Goal: Information Seeking & Learning: Learn about a topic

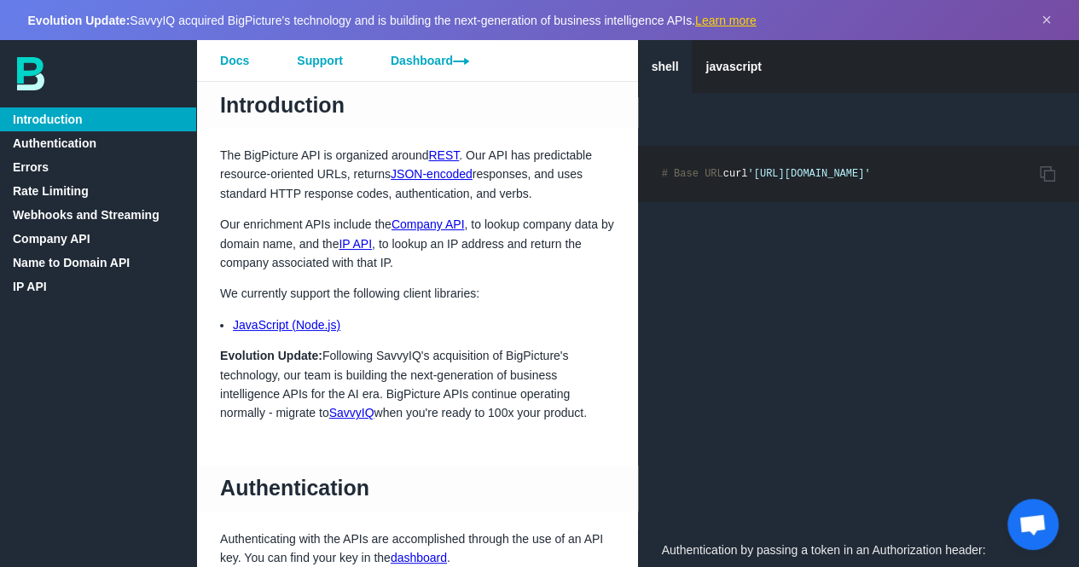
click at [409, 354] on p "Evolution Update: Following [PERSON_NAME]'s acquisition of BigPicture's technol…" at bounding box center [417, 384] width 442 height 77
click at [409, 354] on p "Evolution Update: Following SavvyIQ's acquisition of BigPicture's technology, o…" at bounding box center [417, 384] width 442 height 77
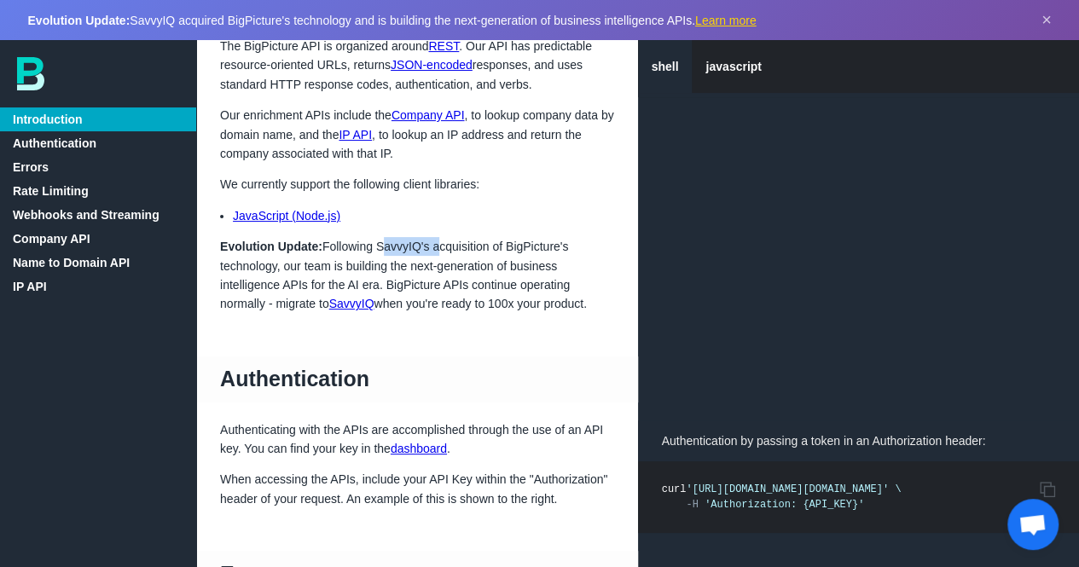
scroll to position [171, 0]
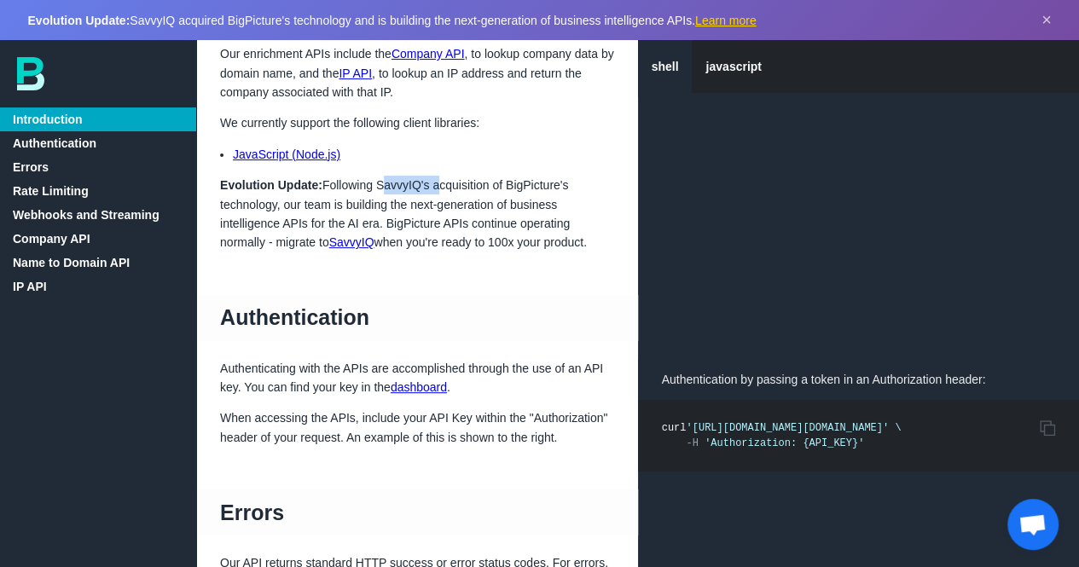
copy p "SavvyIQ's"
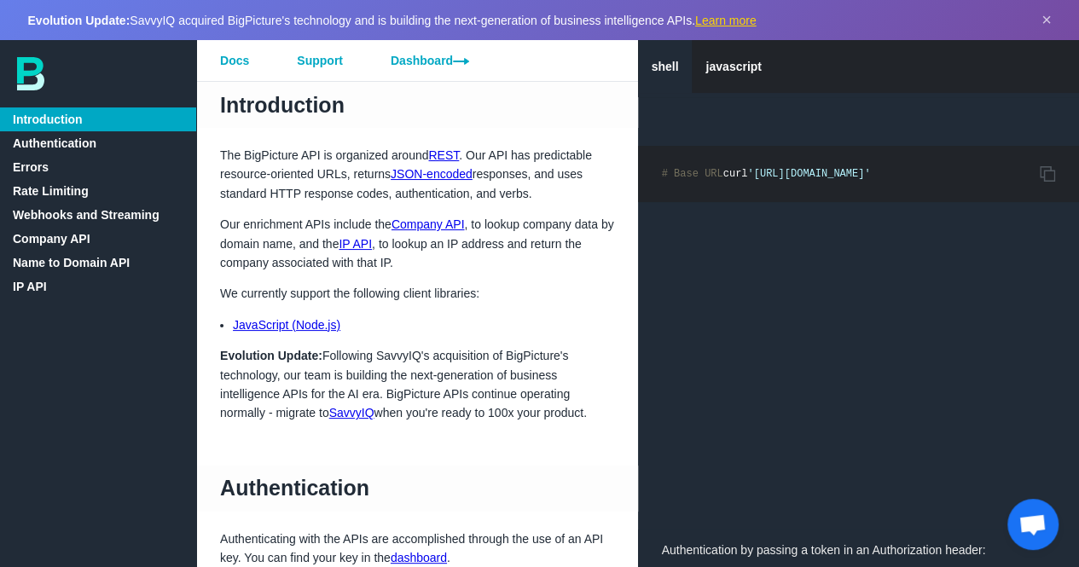
scroll to position [3398, 0]
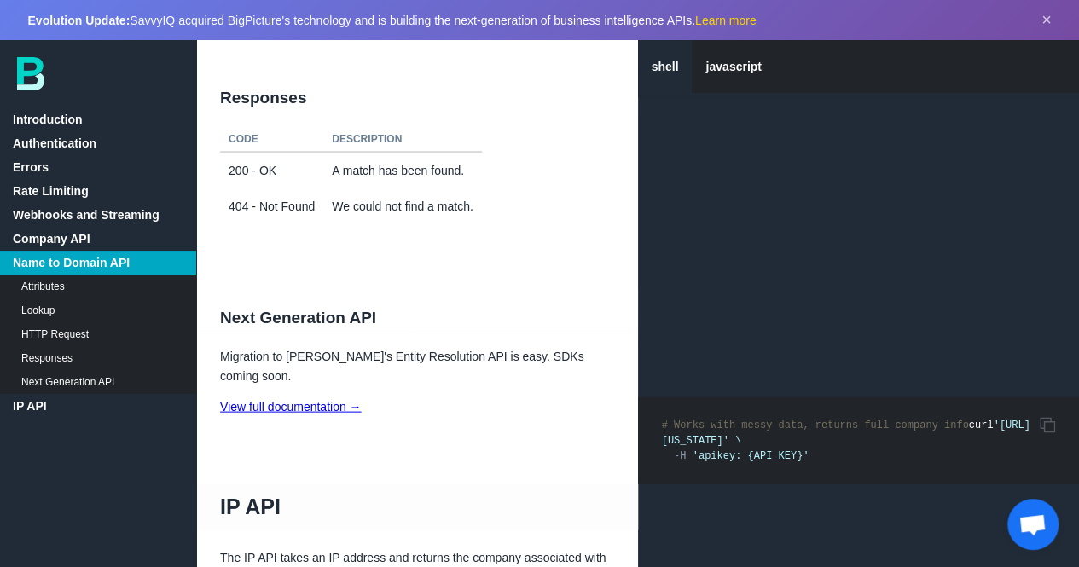
scroll to position [72, 0]
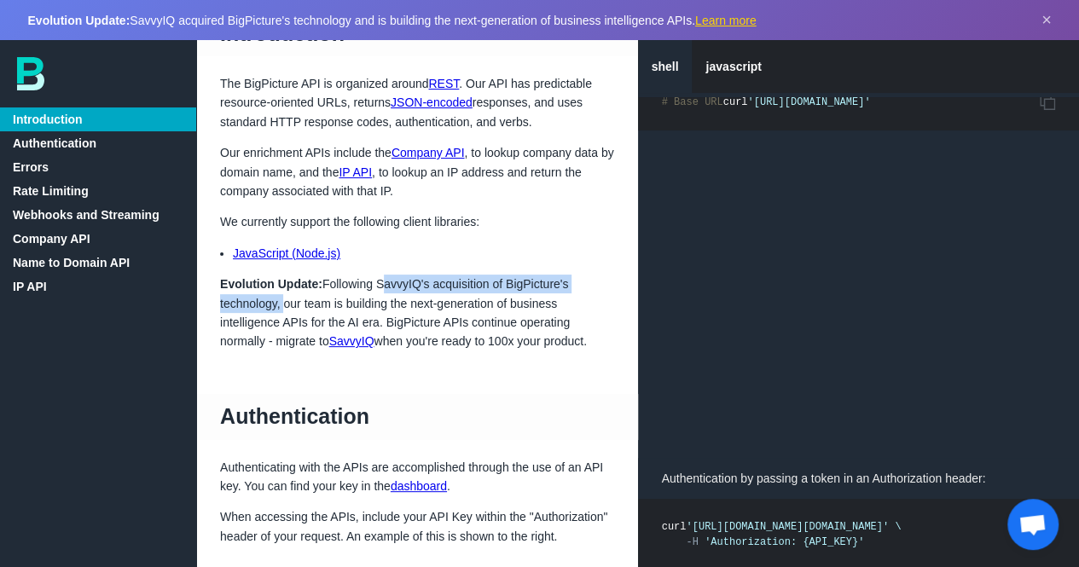
drag, startPoint x: 379, startPoint y: 288, endPoint x: 279, endPoint y: 298, distance: 101.0
click at [279, 298] on p "Evolution Update: Following SavvyIQ's acquisition of BigPicture's technology, o…" at bounding box center [417, 313] width 442 height 77
copy p "SavvyIQ's acquisition of BigPicture's technology,"
click at [464, 247] on li "JavaScript (Node.js)" at bounding box center [423, 253] width 381 height 19
drag, startPoint x: 362, startPoint y: 281, endPoint x: 345, endPoint y: 283, distance: 17.2
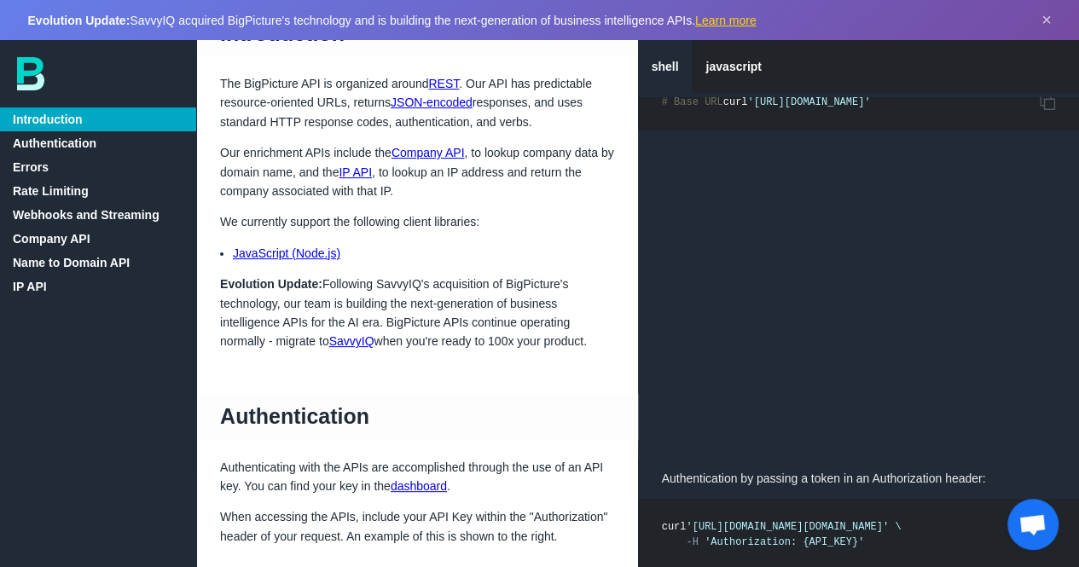
click at [345, 283] on p "Evolution Update: Following SavvyIQ's acquisition of BigPicture's technology, o…" at bounding box center [417, 313] width 442 height 77
click at [395, 288] on p "Evolution Update: Following SavvyIQ's acquisition of BigPicture's technology, o…" at bounding box center [417, 313] width 442 height 77
click at [395, 287] on p "Evolution Update: Following SavvyIQ's acquisition of BigPicture's technology, o…" at bounding box center [417, 313] width 442 height 77
click at [466, 277] on p "Evolution Update: Following SavvyIQ's acquisition of BigPicture's technology, o…" at bounding box center [417, 313] width 442 height 77
drag, startPoint x: 454, startPoint y: 269, endPoint x: 526, endPoint y: 284, distance: 73.1
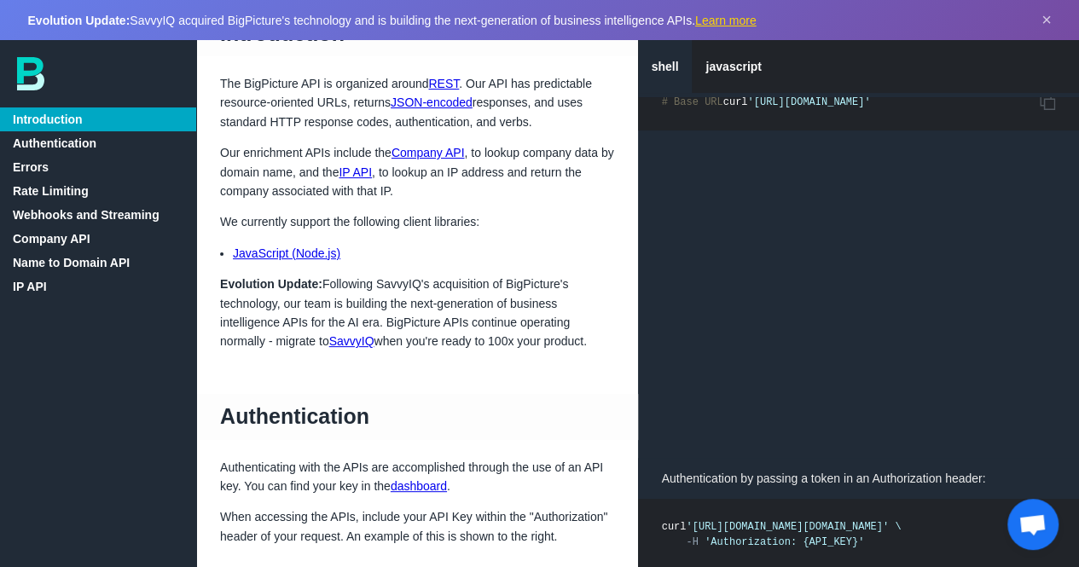
click at [541, 282] on p "Evolution Update: Following SavvyIQ's acquisition of BigPicture's technology, o…" at bounding box center [417, 313] width 442 height 77
copy p "BigPicture's technology"
click at [532, 282] on p "Evolution Update: Following SavvyIQ's acquisition of BigPicture's technology, o…" at bounding box center [417, 313] width 442 height 77
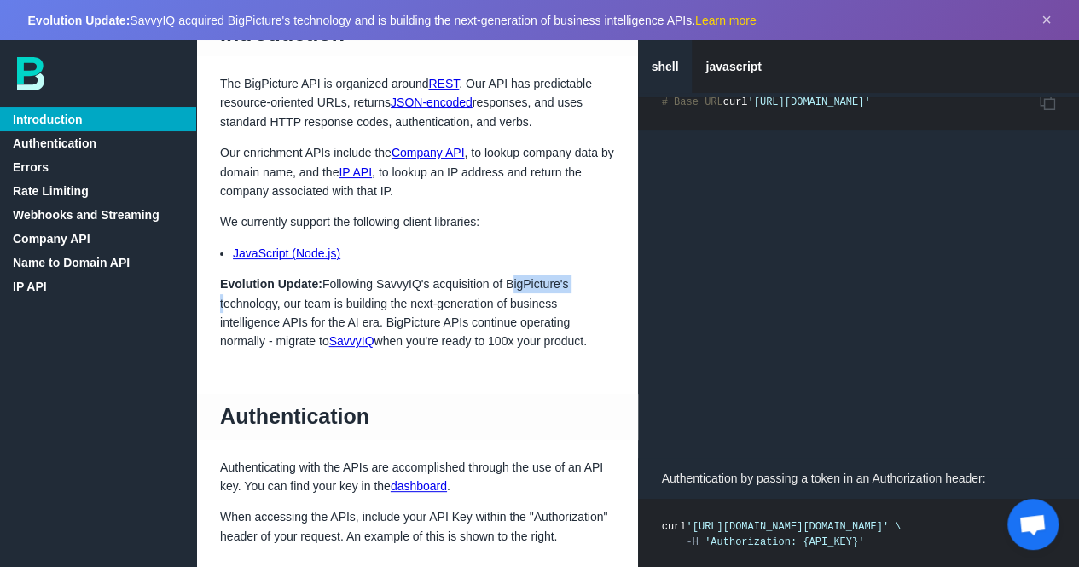
click at [532, 282] on p "Evolution Update: Following SavvyIQ's acquisition of BigPicture's technology, o…" at bounding box center [417, 313] width 442 height 77
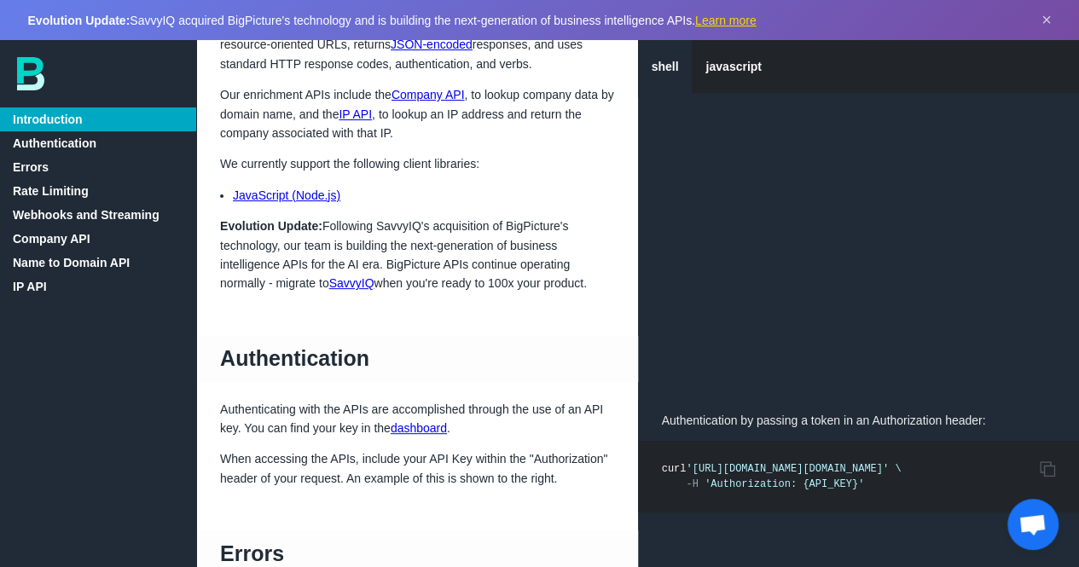
scroll to position [256, 0]
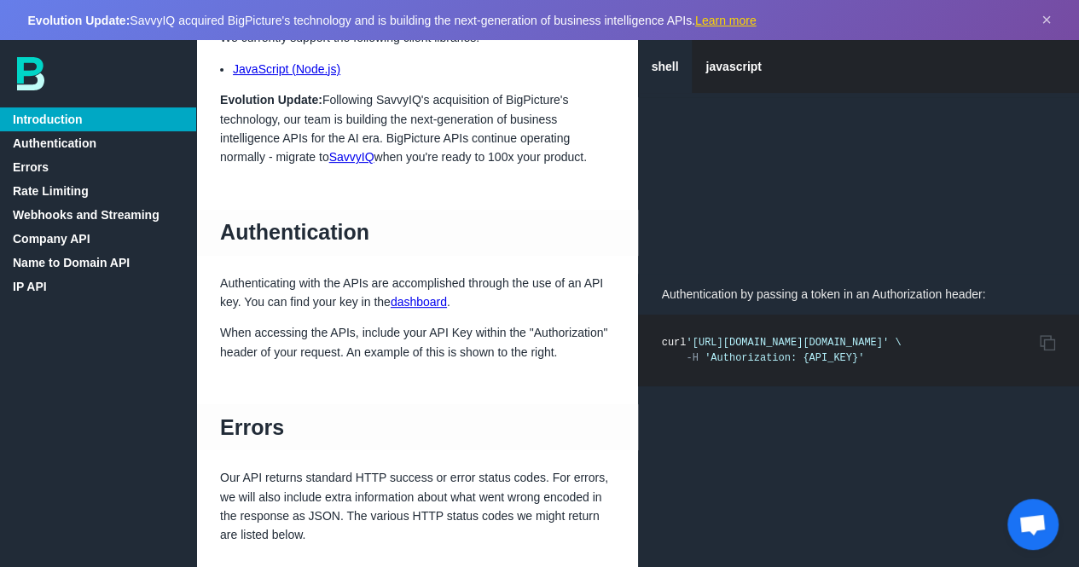
click at [425, 224] on h1 "Authentication" at bounding box center [417, 233] width 442 height 46
click at [431, 223] on h1 "Authentication" at bounding box center [417, 233] width 442 height 46
drag, startPoint x: 461, startPoint y: 202, endPoint x: 440, endPoint y: 204, distance: 21.4
click at [396, 100] on p "Evolution Update: Following SavvyIQ's acquisition of BigPicture's technology, o…" at bounding box center [417, 128] width 442 height 77
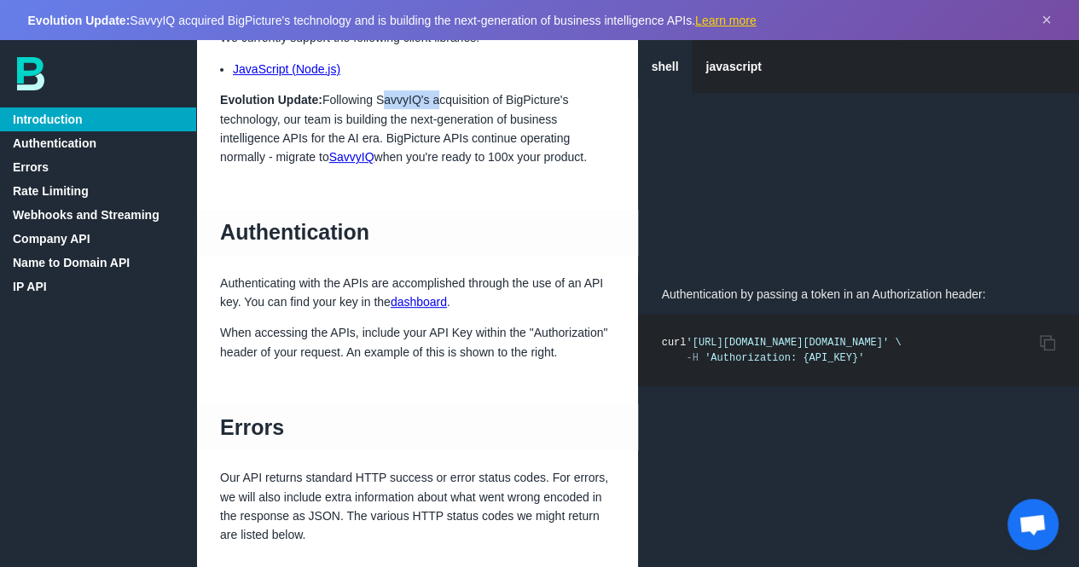
click at [396, 100] on p "Evolution Update: Following SavvyIQ's acquisition of BigPicture's technology, o…" at bounding box center [417, 128] width 442 height 77
copy p "SavvyIQ's"
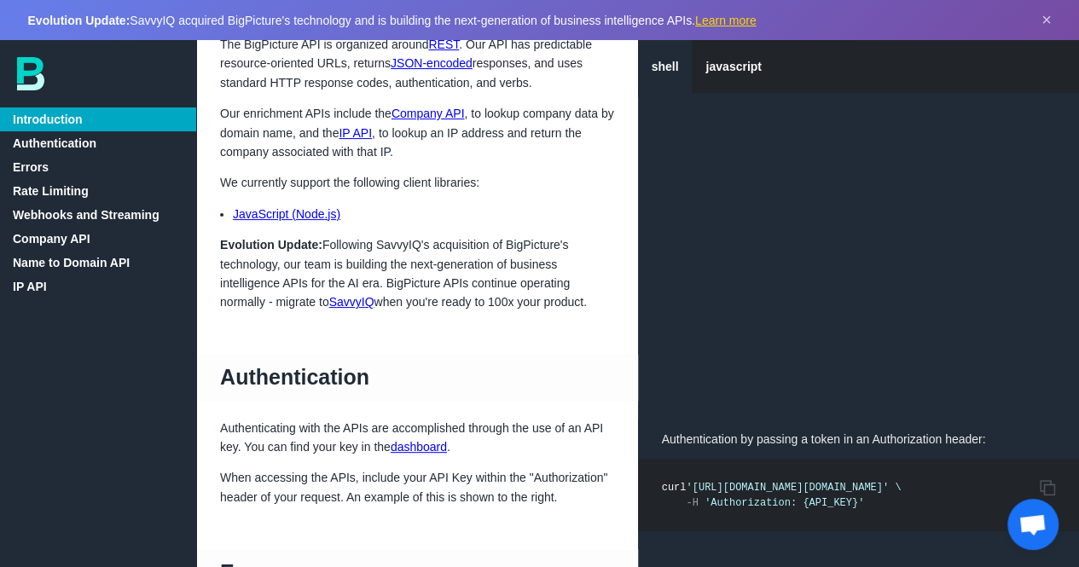
scroll to position [85, 0]
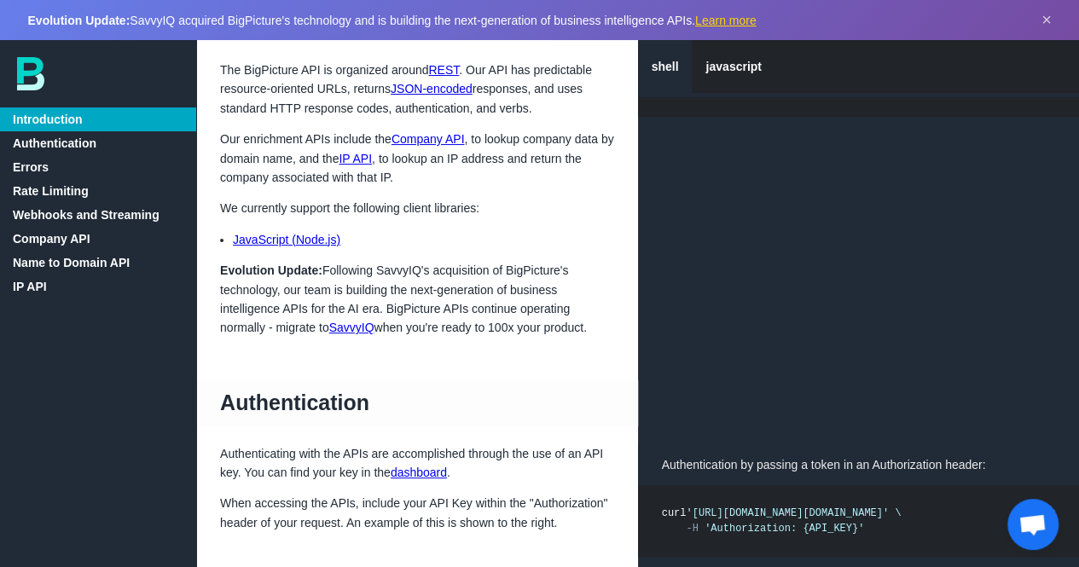
click at [348, 325] on link "SavvyIQ" at bounding box center [351, 328] width 45 height 14
click at [472, 212] on p "We currently support the following client libraries:" at bounding box center [417, 208] width 442 height 19
drag, startPoint x: 468, startPoint y: 245, endPoint x: 453, endPoint y: 245, distance: 15.3
click at [453, 245] on li "JavaScript (Node.js)" at bounding box center [423, 239] width 381 height 19
drag, startPoint x: 404, startPoint y: 273, endPoint x: 437, endPoint y: 276, distance: 32.6
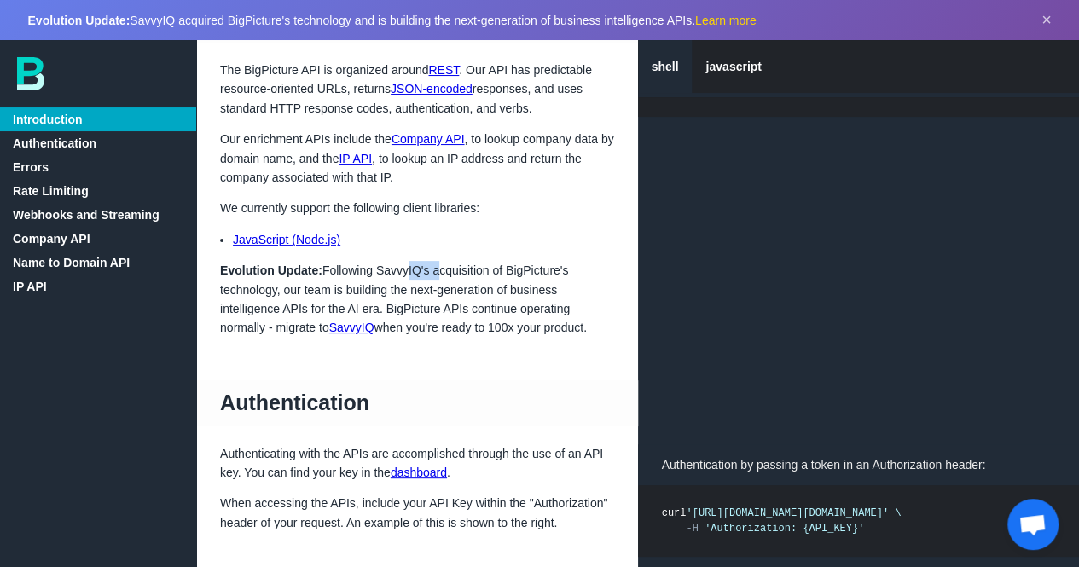
click at [437, 276] on p "Evolution Update: Following SavvyIQ's acquisition of BigPicture's technology, o…" at bounding box center [417, 299] width 442 height 77
drag, startPoint x: 472, startPoint y: 257, endPoint x: 430, endPoint y: 250, distance: 42.3
drag, startPoint x: 437, startPoint y: 240, endPoint x: 423, endPoint y: 237, distance: 13.9
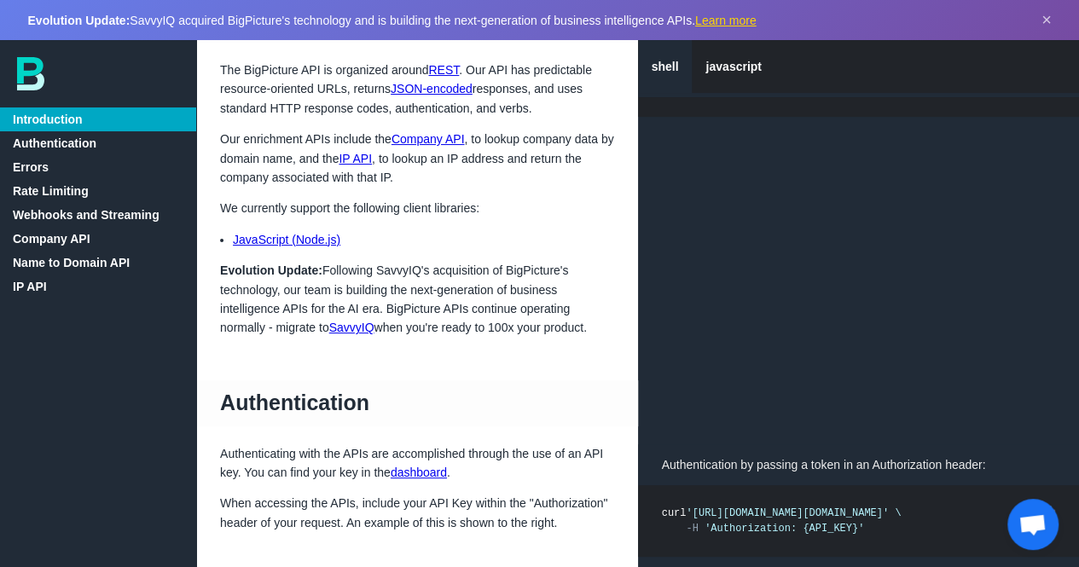
click at [423, 237] on li "JavaScript (Node.js)" at bounding box center [423, 239] width 381 height 19
click at [527, 205] on p "We currently support the following client libraries:" at bounding box center [417, 208] width 442 height 19
click at [524, 207] on p "We currently support the following client libraries:" at bounding box center [417, 208] width 442 height 19
click at [518, 216] on p "We currently support the following client libraries:" at bounding box center [417, 208] width 442 height 19
drag, startPoint x: 517, startPoint y: 228, endPoint x: 508, endPoint y: 225, distance: 8.9
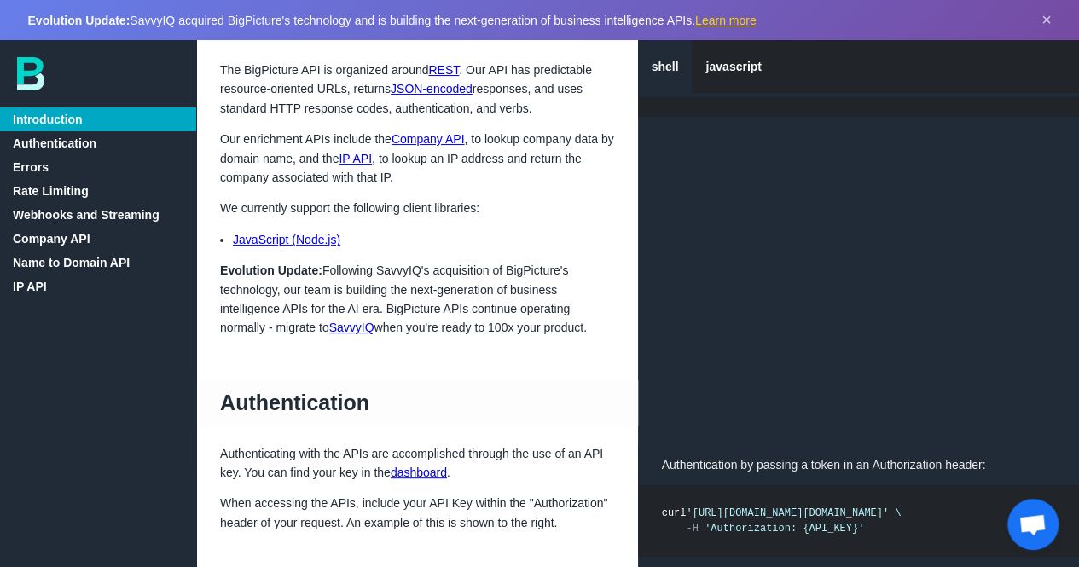
click at [406, 273] on p "Evolution Update: Following SavvyIQ's acquisition of BigPicture's technology, o…" at bounding box center [417, 299] width 442 height 77
copy p "SavvyIQ's acquisition of BigPicture's"
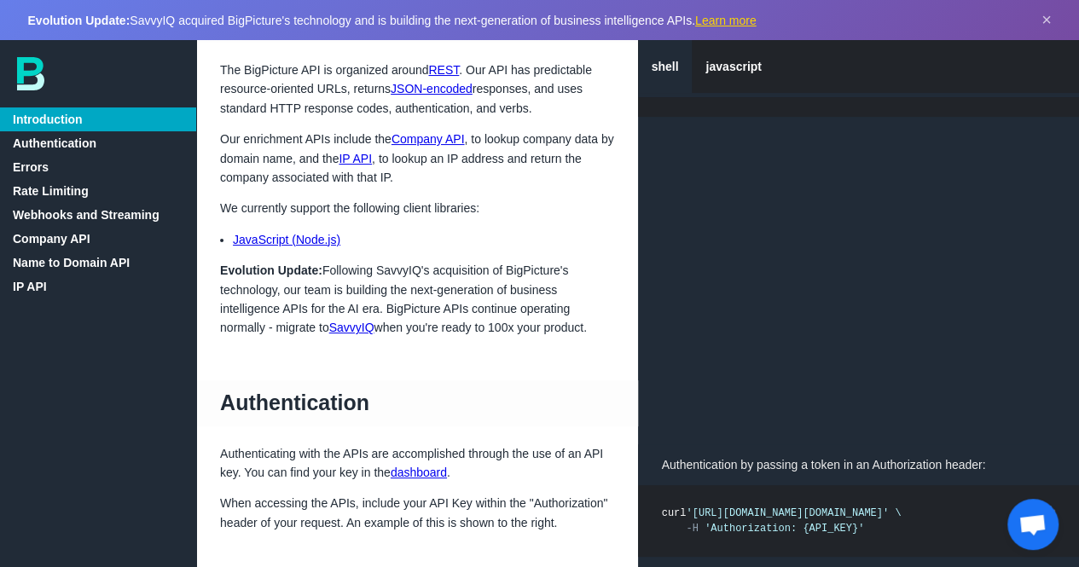
drag, startPoint x: 399, startPoint y: 284, endPoint x: 324, endPoint y: 298, distance: 76.4
click at [397, 284] on p "Evolution Update: Following SavvyIQ's acquisition of BigPicture's technology, o…" at bounding box center [417, 299] width 442 height 77
drag, startPoint x: 377, startPoint y: 268, endPoint x: 281, endPoint y: 287, distance: 98.3
click at [281, 287] on p "Evolution Update: Following SavvyIQ's acquisition of BigPicture's technology, o…" at bounding box center [417, 299] width 442 height 77
copy p "SavvyIQ's acquisition of BigPicture's technology,"
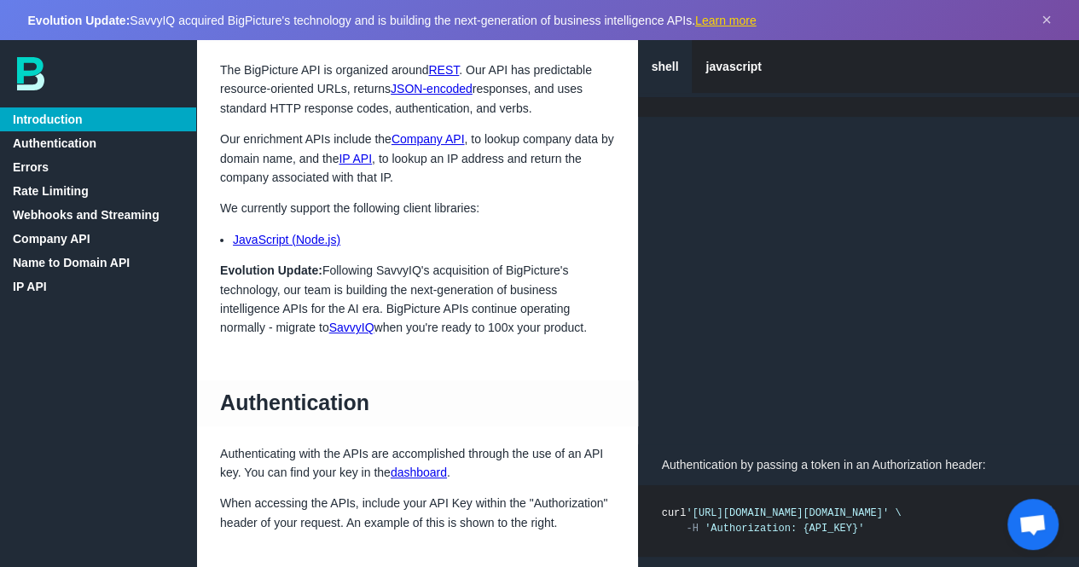
click at [442, 314] on p "Evolution Update: Following SavvyIQ's acquisition of BigPicture's technology, o…" at bounding box center [417, 299] width 442 height 77
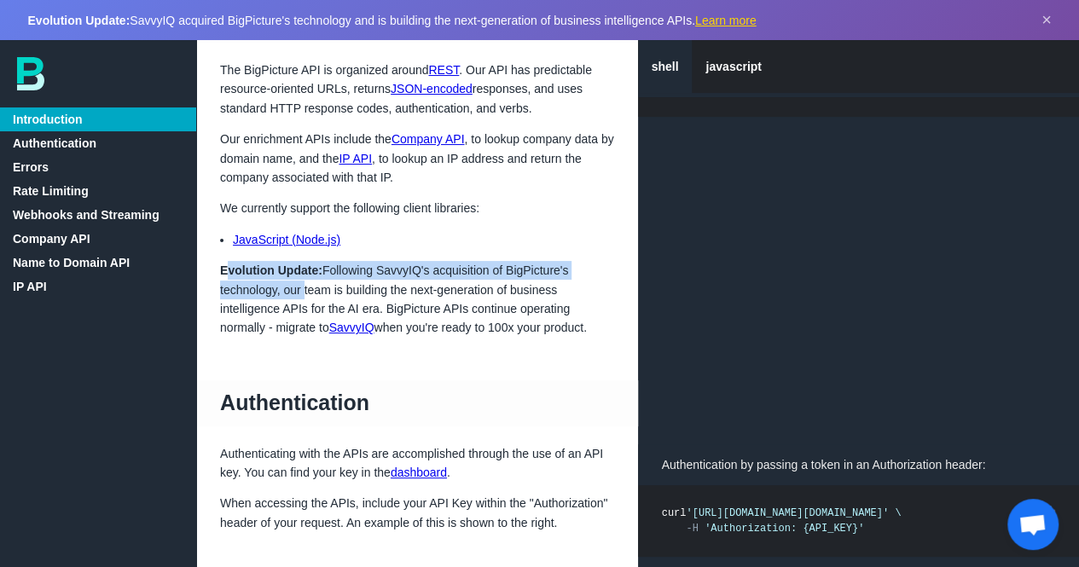
drag, startPoint x: 225, startPoint y: 267, endPoint x: 280, endPoint y: 281, distance: 56.2
click at [298, 285] on p "Evolution Update: Following SavvyIQ's acquisition of BigPicture's technology, o…" at bounding box center [417, 299] width 442 height 77
click at [275, 280] on p "Evolution Update: Following SavvyIQ's acquisition of BigPicture's technology, o…" at bounding box center [417, 299] width 442 height 77
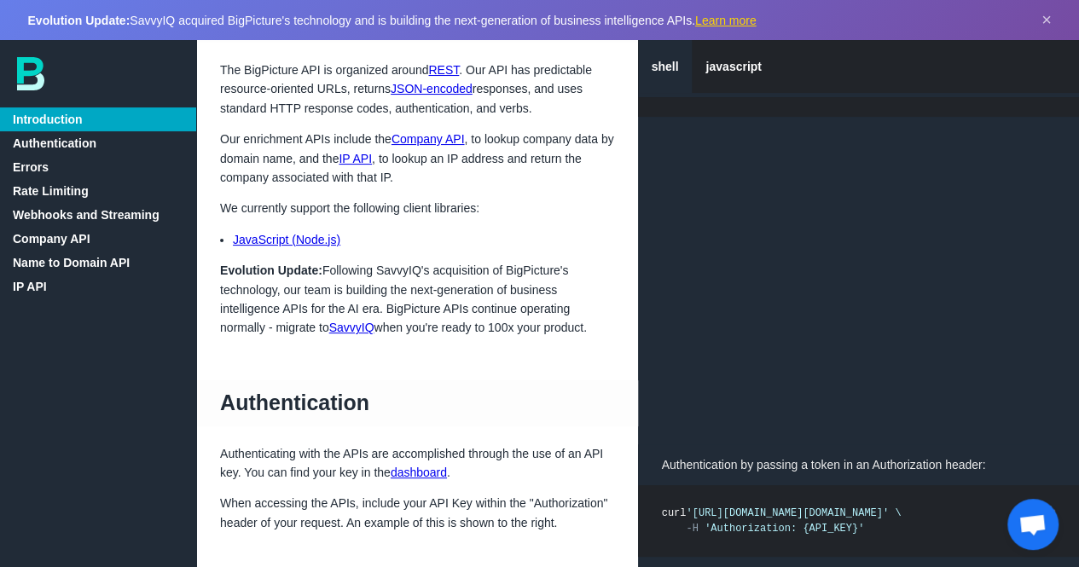
click at [483, 383] on h1 "Authentication" at bounding box center [417, 403] width 442 height 46
click at [481, 383] on h1 "Authentication" at bounding box center [417, 403] width 442 height 46
click at [334, 266] on p "Evolution Update: Following SavvyIQ's acquisition of BigPicture's technology, o…" at bounding box center [417, 299] width 442 height 77
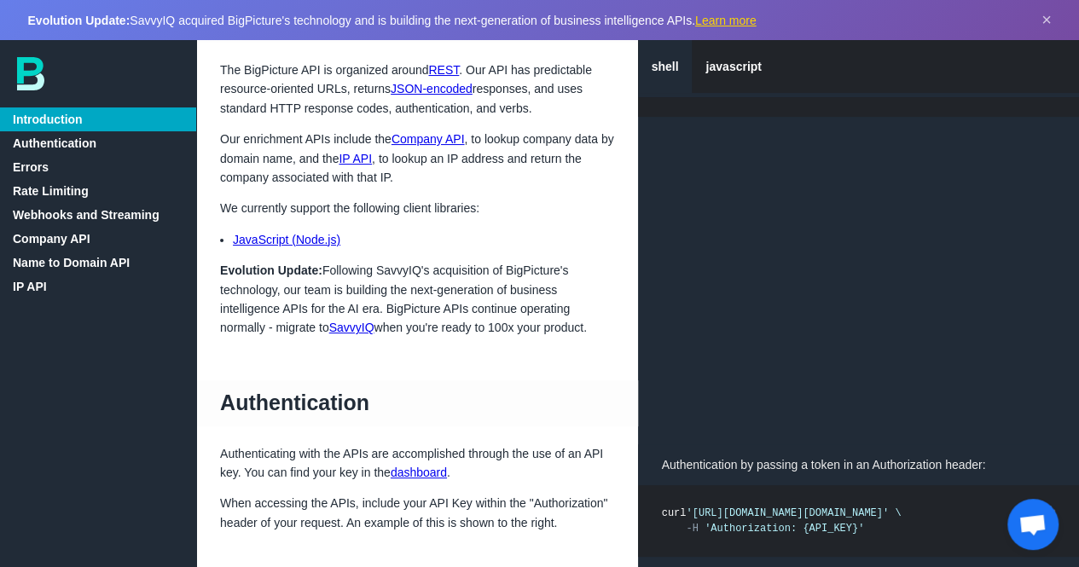
click at [414, 273] on p "Evolution Update: Following SavvyIQ's acquisition of BigPicture's technology, o…" at bounding box center [417, 299] width 442 height 77
click at [506, 286] on p "Evolution Update: Following SavvyIQ's acquisition of BigPicture's technology, o…" at bounding box center [417, 299] width 442 height 77
click at [523, 262] on p "Evolution Update: Following SavvyIQ's acquisition of BigPicture's technology, o…" at bounding box center [417, 299] width 442 height 77
drag, startPoint x: 375, startPoint y: 269, endPoint x: 560, endPoint y: 262, distance: 185.2
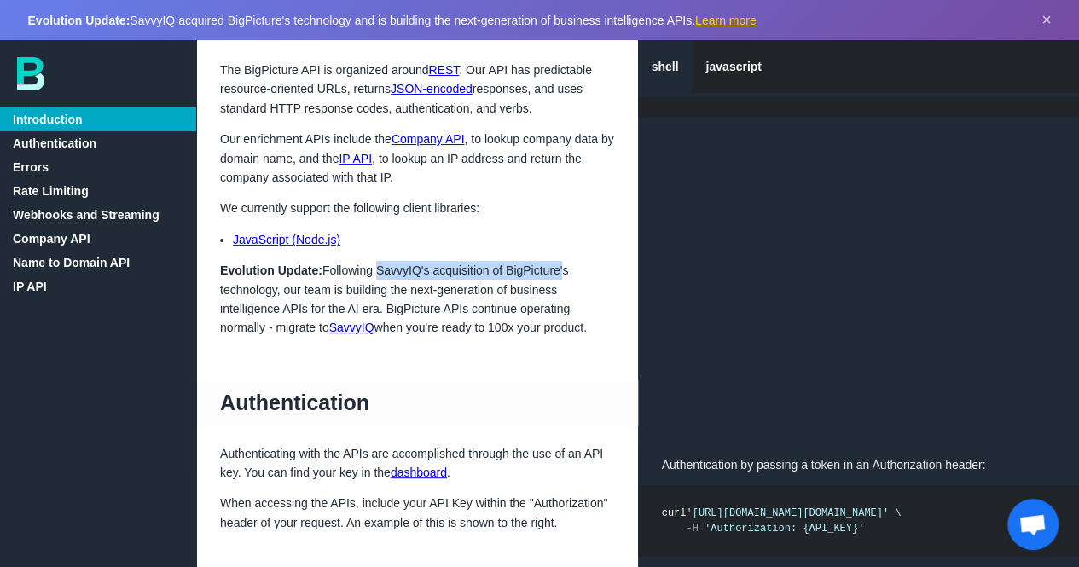
click at [560, 262] on p "Evolution Update: Following SavvyIQ's acquisition of BigPicture's technology, o…" at bounding box center [417, 299] width 442 height 77
click at [570, 308] on p "Evolution Update: Following SavvyIQ's acquisition of BigPicture's technology, o…" at bounding box center [417, 299] width 442 height 77
click at [529, 324] on p "Evolution Update: Following SavvyIQ's acquisition of BigPicture's technology, o…" at bounding box center [417, 299] width 442 height 77
drag, startPoint x: 282, startPoint y: 287, endPoint x: 412, endPoint y: 275, distance: 130.2
click at [348, 267] on p "Evolution Update: Following SavvyIQ's acquisition of BigPicture's technology, o…" at bounding box center [417, 299] width 442 height 77
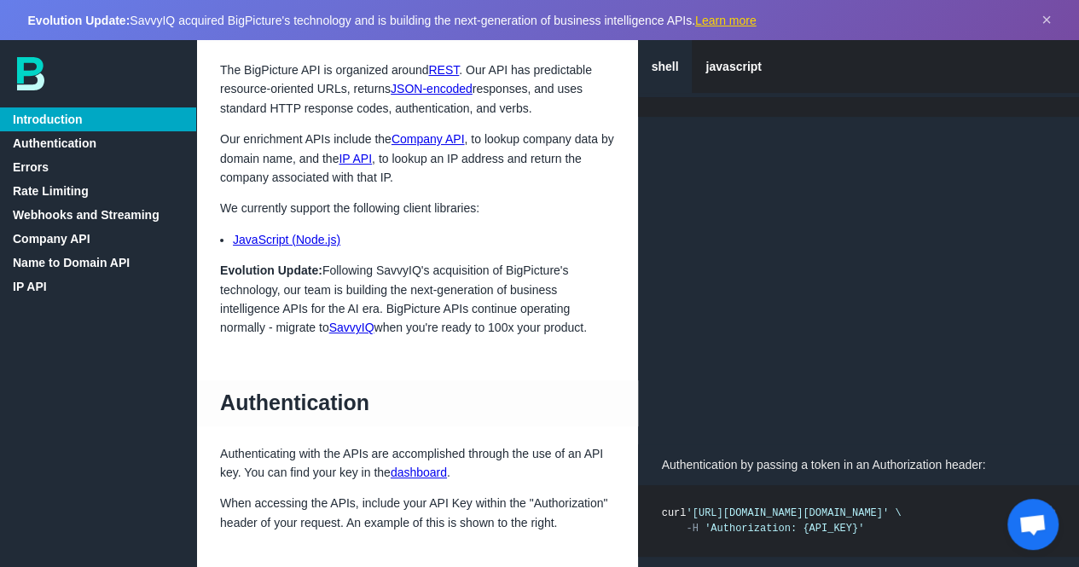
click at [429, 285] on p "Evolution Update: Following SavvyIQ's acquisition of BigPicture's technology, o…" at bounding box center [417, 299] width 442 height 77
click at [416, 264] on p "Evolution Update: Following SavvyIQ's acquisition of BigPicture's technology, o…" at bounding box center [417, 299] width 442 height 77
click at [482, 298] on p "Evolution Update: Following SavvyIQ's acquisition of BigPicture's technology, o…" at bounding box center [417, 299] width 442 height 77
drag, startPoint x: 483, startPoint y: 300, endPoint x: 471, endPoint y: 301, distance: 12.8
click at [471, 301] on p "Evolution Update: Following SavvyIQ's acquisition of BigPicture's technology, o…" at bounding box center [417, 299] width 442 height 77
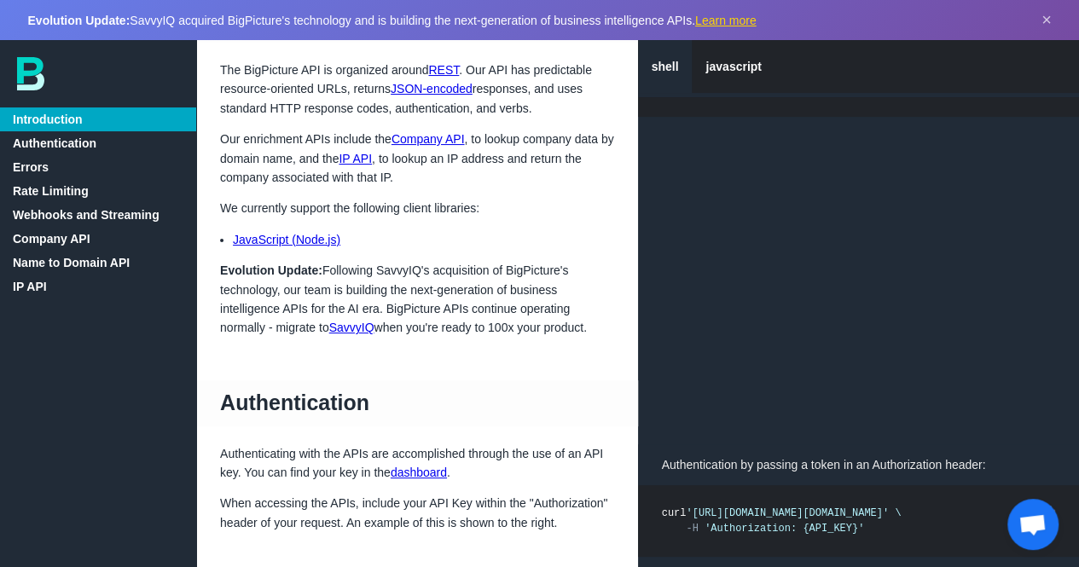
drag, startPoint x: 282, startPoint y: 299, endPoint x: 295, endPoint y: 299, distance: 12.8
click at [287, 299] on p "Evolution Update: Following SavvyIQ's acquisition of BigPicture's technology, o…" at bounding box center [417, 299] width 442 height 77
drag, startPoint x: 314, startPoint y: 298, endPoint x: 408, endPoint y: 297, distance: 93.8
click at [327, 298] on p "Evolution Update: Following SavvyIQ's acquisition of BigPicture's technology, o…" at bounding box center [417, 299] width 442 height 77
drag, startPoint x: 408, startPoint y: 297, endPoint x: 464, endPoint y: 296, distance: 56.3
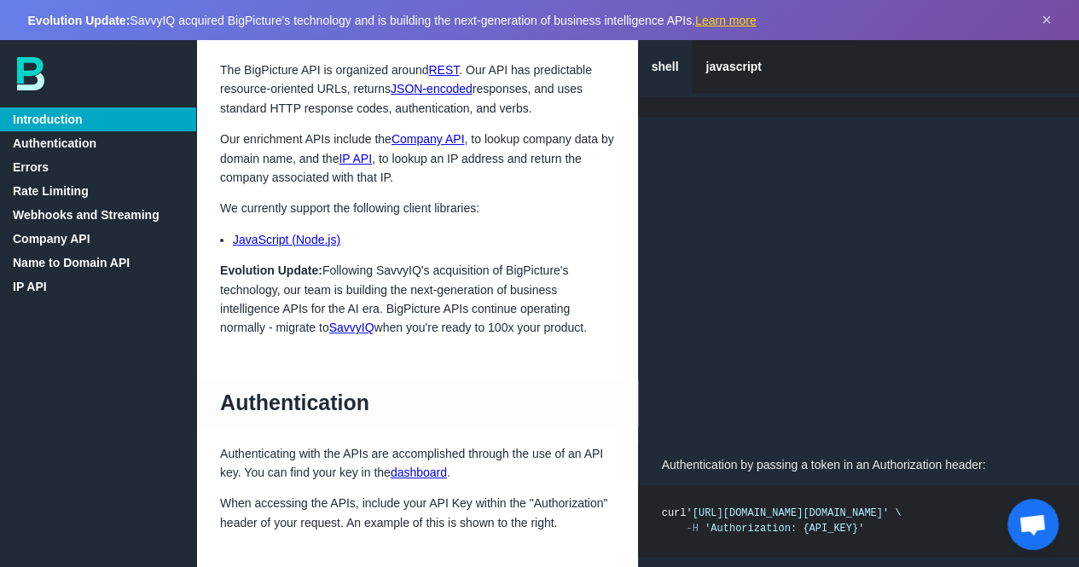
click at [425, 297] on p "Evolution Update: Following SavvyIQ's acquisition of BigPicture's technology, o…" at bounding box center [417, 299] width 442 height 77
drag, startPoint x: 464, startPoint y: 296, endPoint x: 477, endPoint y: 296, distance: 12.8
click at [473, 296] on p "Evolution Update: Following SavvyIQ's acquisition of BigPicture's technology, o…" at bounding box center [417, 299] width 442 height 77
click at [476, 297] on p "Evolution Update: Following SavvyIQ's acquisition of BigPicture's technology, o…" at bounding box center [417, 299] width 442 height 77
drag, startPoint x: 261, startPoint y: 308, endPoint x: 355, endPoint y: 310, distance: 93.8
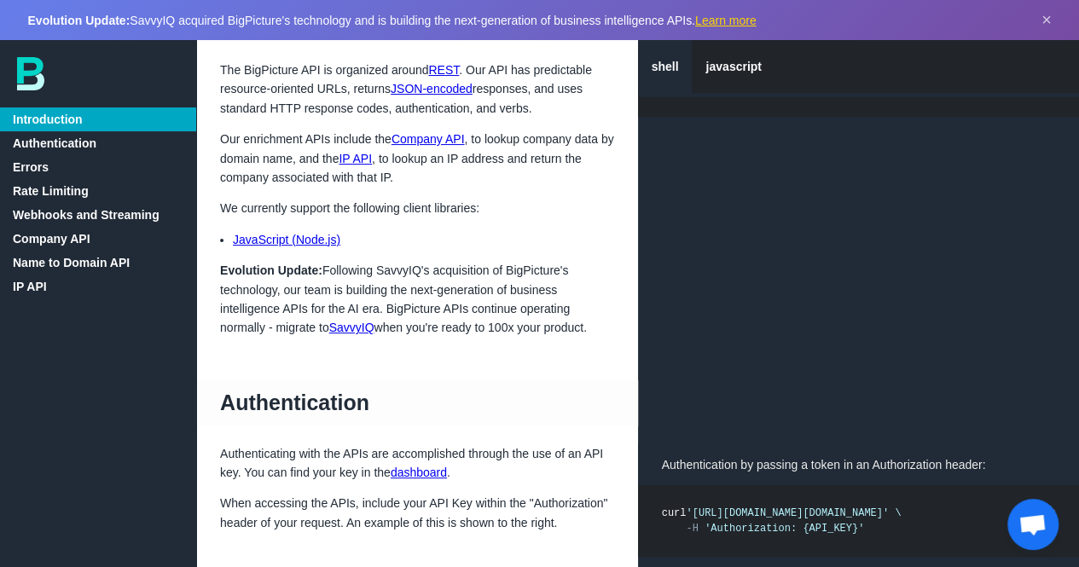
click at [268, 308] on p "Evolution Update: Following SavvyIQ's acquisition of BigPicture's technology, o…" at bounding box center [417, 299] width 442 height 77
drag, startPoint x: 355, startPoint y: 310, endPoint x: 404, endPoint y: 311, distance: 49.5
click at [363, 311] on p "Evolution Update: Following SavvyIQ's acquisition of BigPicture's technology, o…" at bounding box center [417, 299] width 442 height 77
drag, startPoint x: 419, startPoint y: 311, endPoint x: 466, endPoint y: 311, distance: 47.7
click at [438, 311] on p "Evolution Update: Following SavvyIQ's acquisition of BigPicture's technology, o…" at bounding box center [417, 299] width 442 height 77
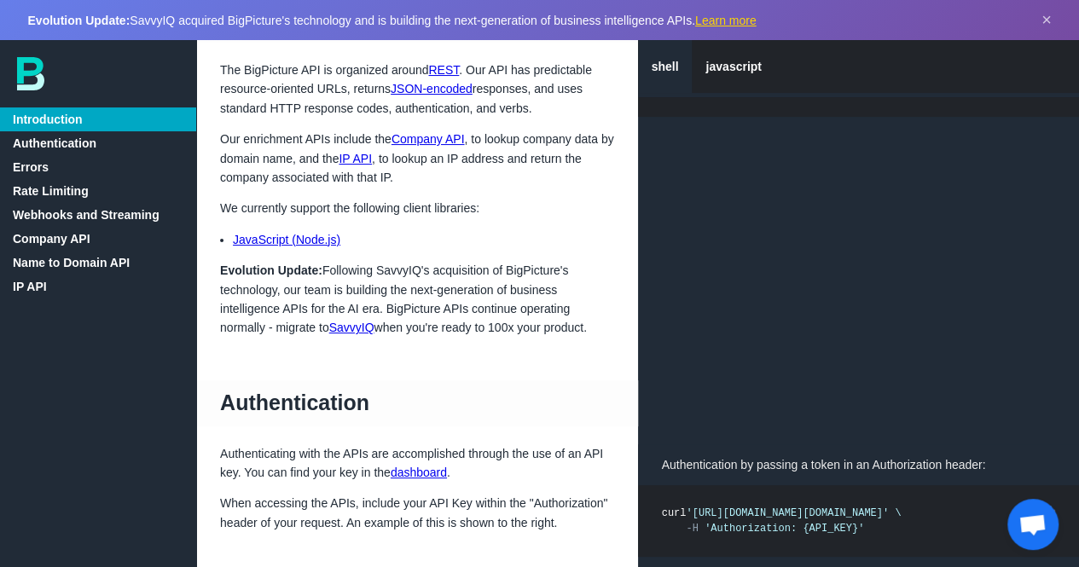
drag, startPoint x: 466, startPoint y: 311, endPoint x: 457, endPoint y: 323, distance: 15.2
click at [466, 311] on p "Evolution Update: Following SavvyIQ's acquisition of BigPicture's technology, o…" at bounding box center [417, 299] width 442 height 77
click at [500, 314] on p "Evolution Update: Following SavvyIQ's acquisition of BigPicture's technology, o…" at bounding box center [417, 299] width 442 height 77
click at [395, 269] on p "Evolution Update: Following SavvyIQ's acquisition of BigPicture's technology, o…" at bounding box center [417, 299] width 442 height 77
click at [396, 269] on p "Evolution Update: Following SavvyIQ's acquisition of BigPicture's technology, o…" at bounding box center [417, 299] width 442 height 77
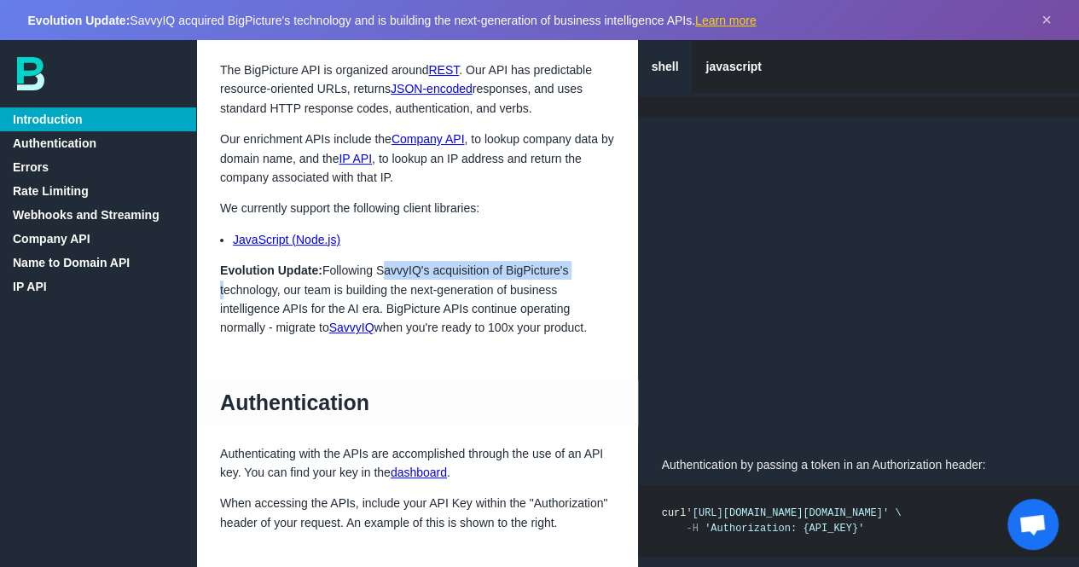
copy p "SavvyIQ's acquisition of BigPicture's"
click at [389, 271] on p "Evolution Update: Following SavvyIQ's acquisition of BigPicture's technology, o…" at bounding box center [417, 299] width 442 height 77
drag, startPoint x: 278, startPoint y: 287, endPoint x: 381, endPoint y: 267, distance: 105.2
click at [381, 267] on p "Evolution Update: Following SavvyIQ's acquisition of BigPicture's technology, o…" at bounding box center [417, 299] width 442 height 77
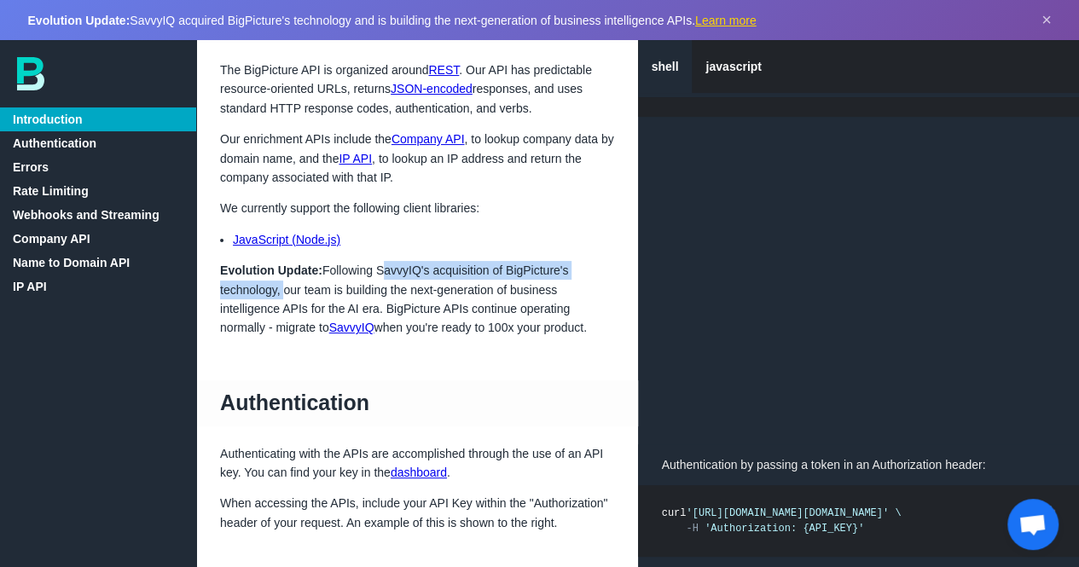
copy p "SavvyIQ's acquisition of BigPicture's technology,"
drag, startPoint x: 379, startPoint y: 271, endPoint x: 279, endPoint y: 290, distance: 101.5
click at [279, 290] on p "Evolution Update: Following SavvyIQ's acquisition of BigPicture's technology, o…" at bounding box center [417, 299] width 442 height 77
copy p "SavvyIQ's acquisition of BigPicture's technology,"
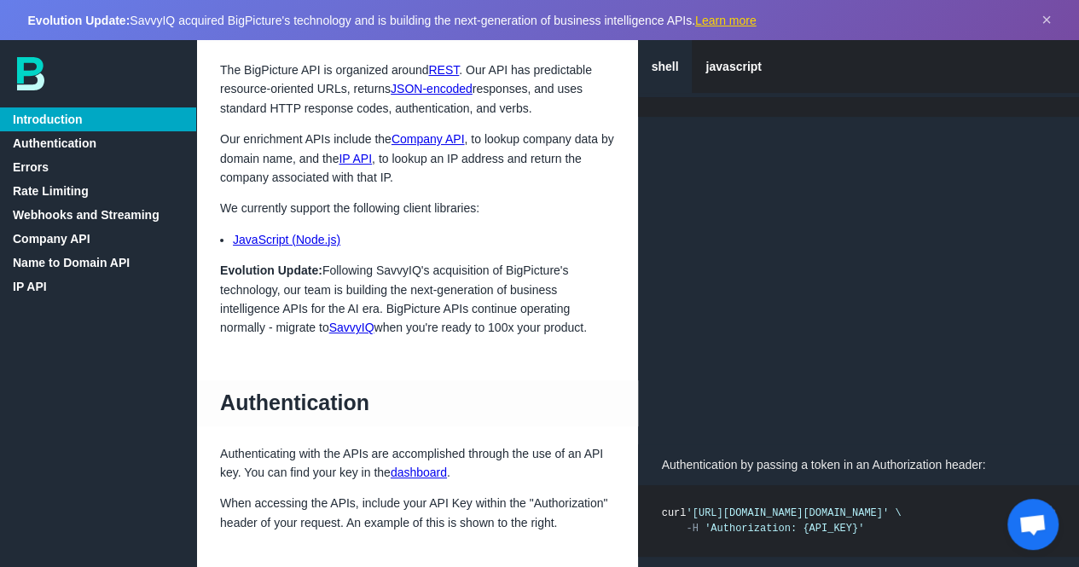
drag, startPoint x: 486, startPoint y: 315, endPoint x: 449, endPoint y: 301, distance: 39.1
click at [486, 315] on p "Evolution Update: Following SavvyIQ's acquisition of BigPicture's technology, o…" at bounding box center [417, 299] width 442 height 77
click at [362, 333] on p "Evolution Update: Following SavvyIQ's acquisition of BigPicture's technology, o…" at bounding box center [417, 299] width 442 height 77
click at [362, 325] on link "SavvyIQ" at bounding box center [351, 328] width 45 height 14
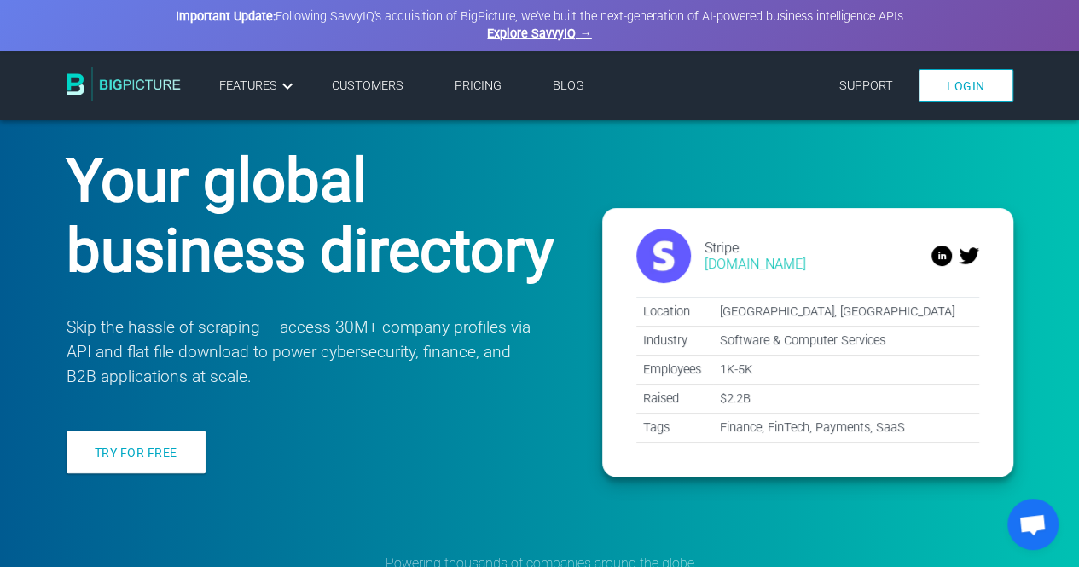
scroll to position [171, 0]
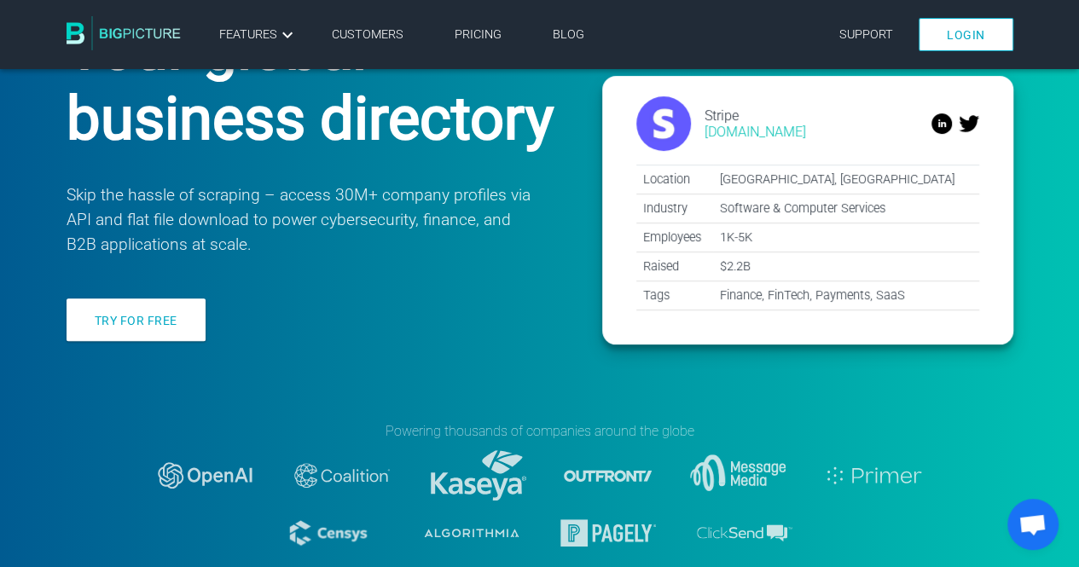
drag, startPoint x: 406, startPoint y: 282, endPoint x: 391, endPoint y: 284, distance: 15.4
click at [385, 282] on div "Your global business directory Skip the hassle of scraping – access 30M+ compan…" at bounding box center [334, 183] width 535 height 339
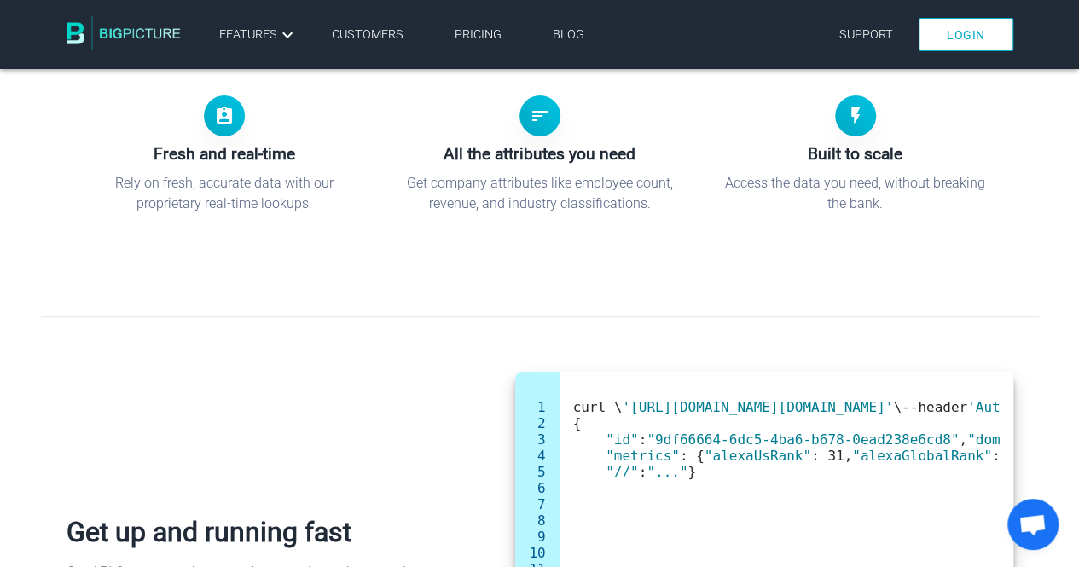
scroll to position [853, 0]
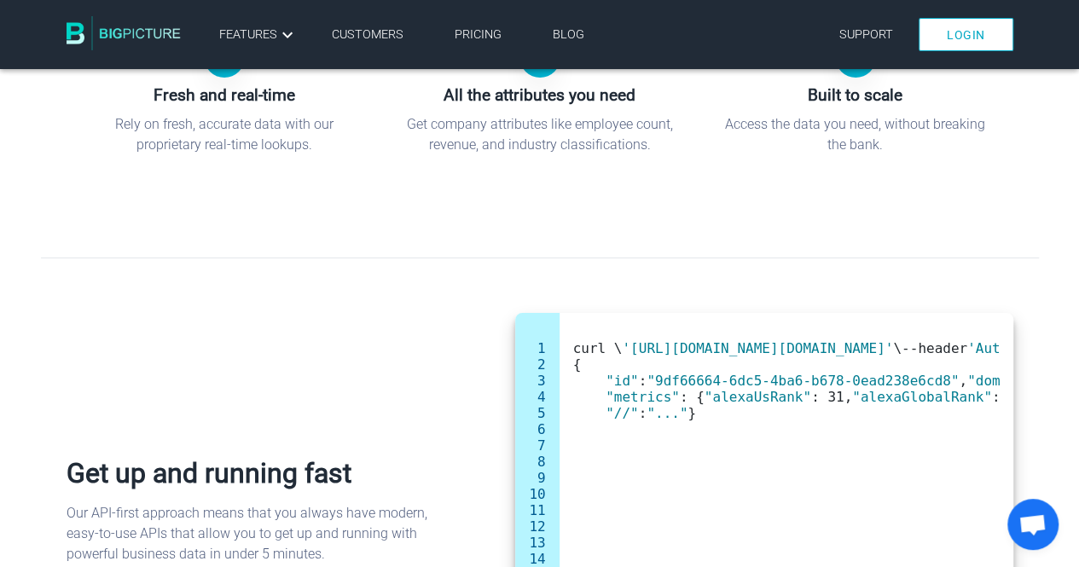
click at [570, 27] on link "Blog" at bounding box center [569, 34] width 32 height 14
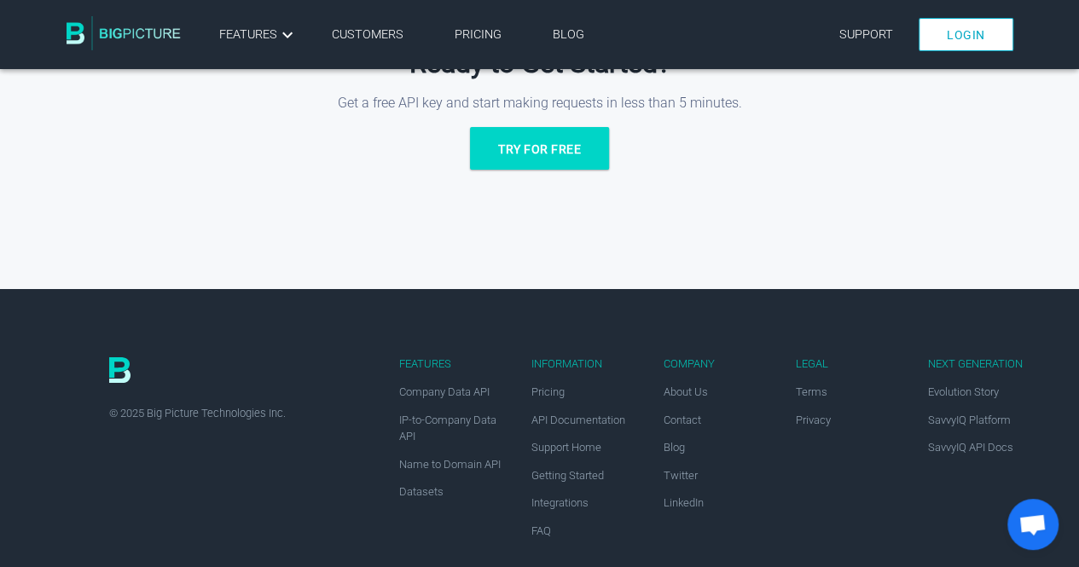
scroll to position [3264, 0]
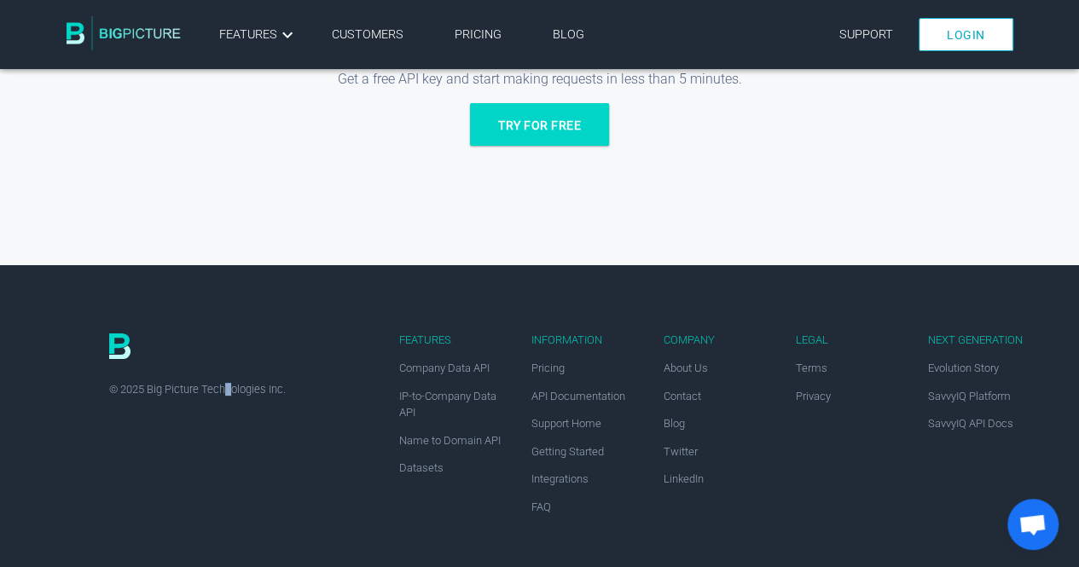
click at [228, 494] on div "Features Company Data API IP-to-Company Data API Name to Domain API Datasets In…" at bounding box center [540, 417] width 998 height 304
drag, startPoint x: 222, startPoint y: 496, endPoint x: 206, endPoint y: 485, distance: 18.9
click at [206, 491] on div "Features Company Data API IP-to-Company Data API Name to Domain API Datasets In…" at bounding box center [540, 417] width 998 height 304
drag, startPoint x: 223, startPoint y: 483, endPoint x: 200, endPoint y: 473, distance: 26.0
click at [200, 473] on div "Features Company Data API IP-to-Company Data API Name to Domain API Datasets In…" at bounding box center [540, 417] width 998 height 304
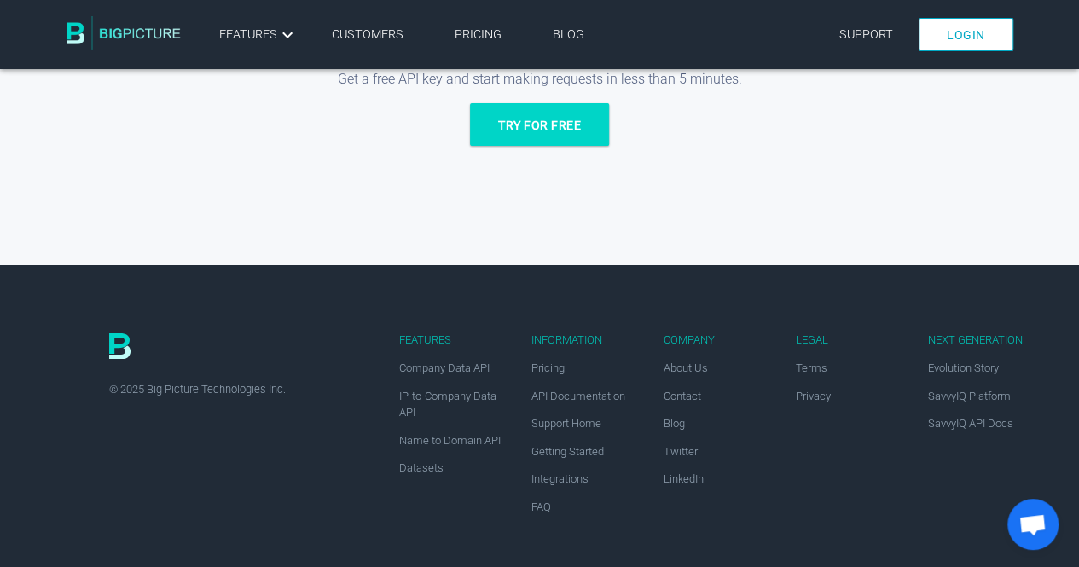
drag, startPoint x: 568, startPoint y: 30, endPoint x: 558, endPoint y: 78, distance: 49.5
click at [568, 30] on link "Blog" at bounding box center [569, 34] width 32 height 14
drag, startPoint x: 277, startPoint y: 472, endPoint x: 292, endPoint y: 477, distance: 15.1
click at [269, 470] on div "Features Company Data API IP-to-Company Data API Name to Domain API Datasets In…" at bounding box center [540, 417] width 998 height 304
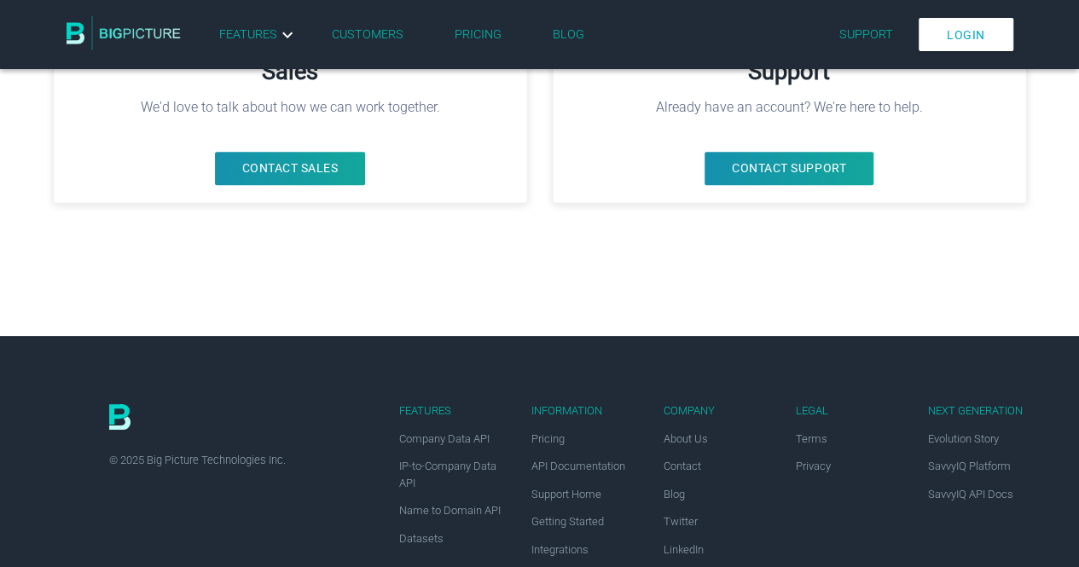
scroll to position [460, 0]
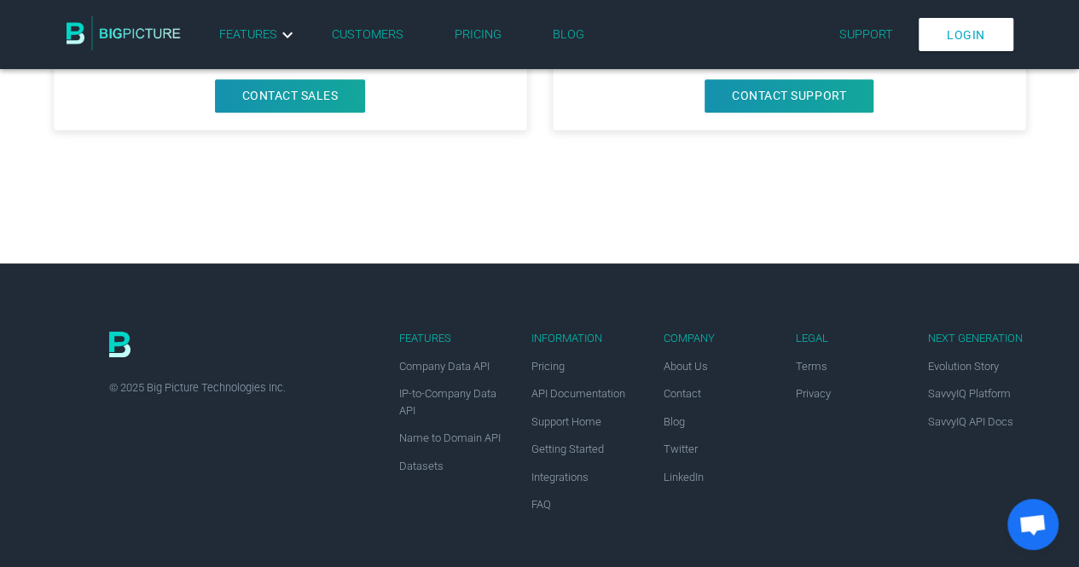
click at [238, 461] on div "Features Company Data API IP-to-Company Data API Name to Domain API Datasets In…" at bounding box center [540, 415] width 998 height 304
click at [808, 405] on div "Legal Terms Privacy" at bounding box center [851, 428] width 111 height 193
click at [812, 397] on link "Privacy" at bounding box center [813, 393] width 35 height 13
click at [774, 480] on div "Features Company Data API IP-to-Company Data API Name to Domain API Datasets In…" at bounding box center [708, 449] width 661 height 235
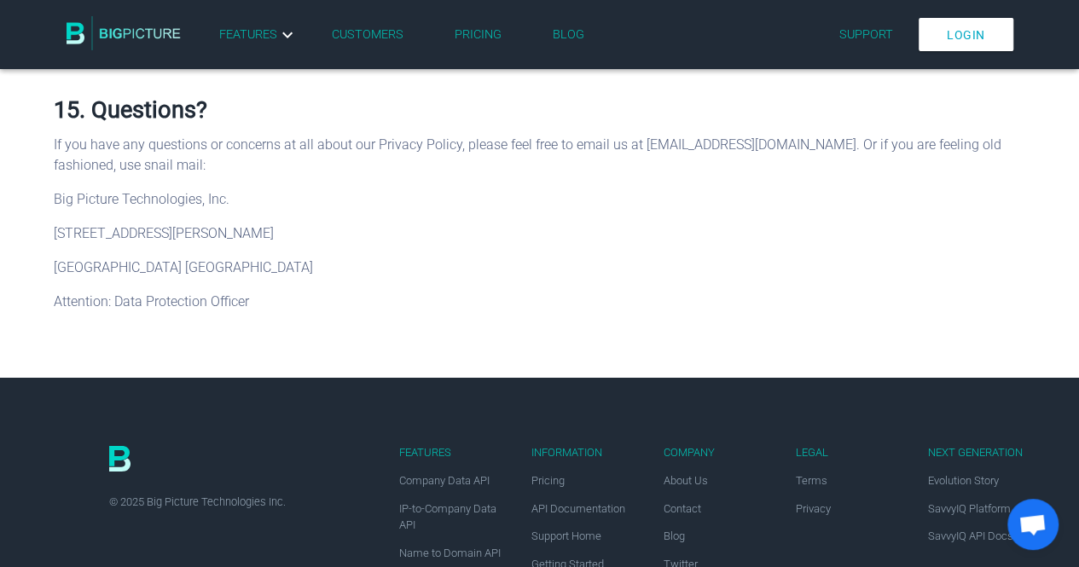
drag, startPoint x: 49, startPoint y: 213, endPoint x: 232, endPoint y: 213, distance: 182.5
copy p "1528 Webster Street"
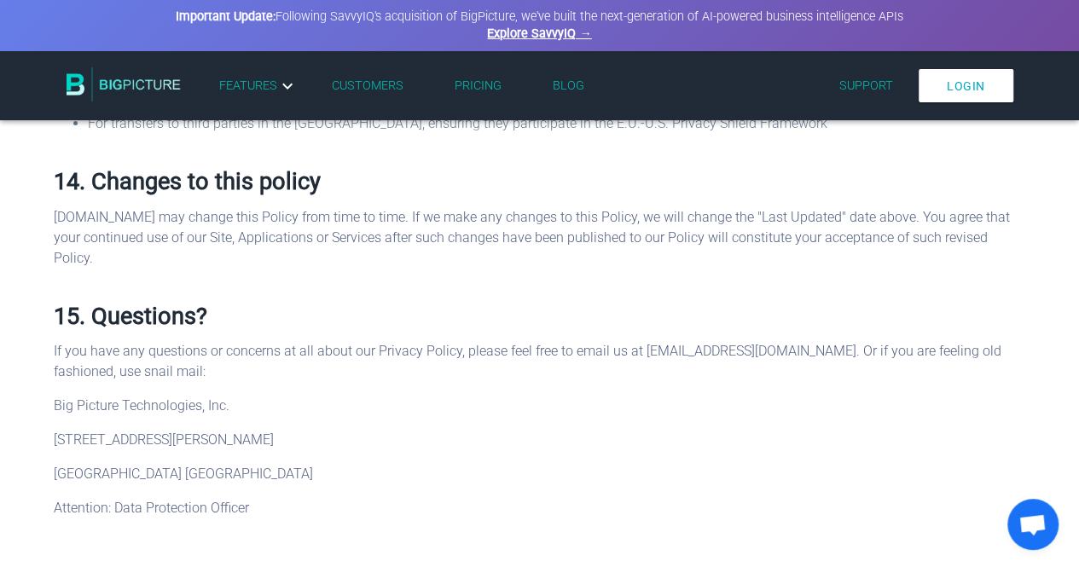
drag, startPoint x: 463, startPoint y: 341, endPoint x: 408, endPoint y: 347, distance: 55.7
click at [408, 347] on p "If you have any questions or concerns at all about our Privacy Policy, please f…" at bounding box center [540, 361] width 972 height 41
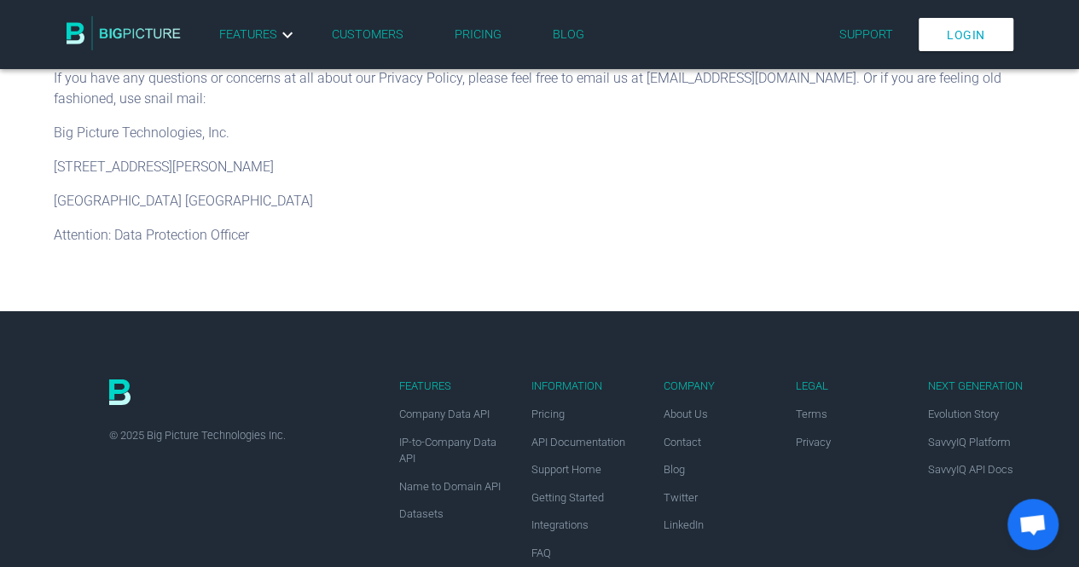
scroll to position [5834, 0]
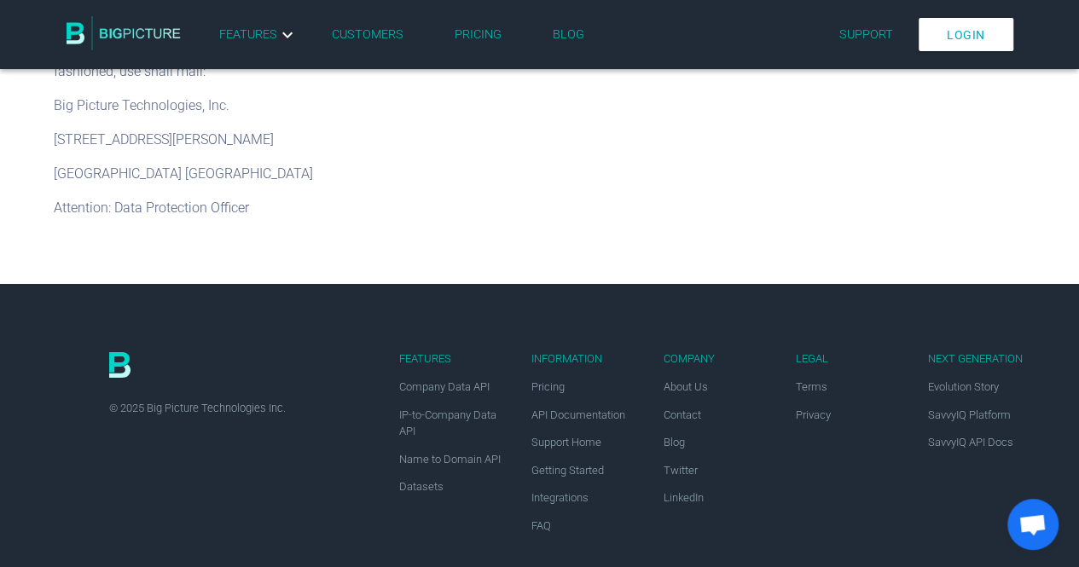
drag, startPoint x: 252, startPoint y: 498, endPoint x: 240, endPoint y: 494, distance: 13.5
click at [240, 494] on div "Features Company Data API IP-to-Company Data API Name to Domain API Datasets In…" at bounding box center [540, 436] width 998 height 304
click at [240, 493] on div "Features Company Data API IP-to-Company Data API Name to Domain API Datasets In…" at bounding box center [540, 436] width 998 height 304
click at [234, 490] on div "Features Company Data API IP-to-Company Data API Name to Domain API Datasets In…" at bounding box center [540, 436] width 998 height 304
drag, startPoint x: 346, startPoint y: 348, endPoint x: 327, endPoint y: 345, distance: 19.8
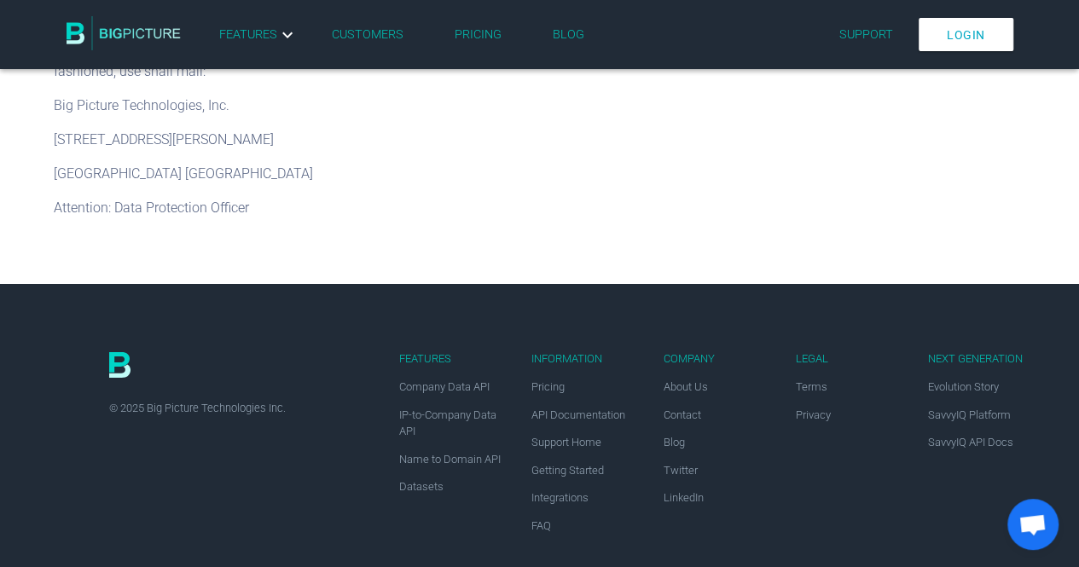
click at [327, 352] on link at bounding box center [573, 366] width 929 height 29
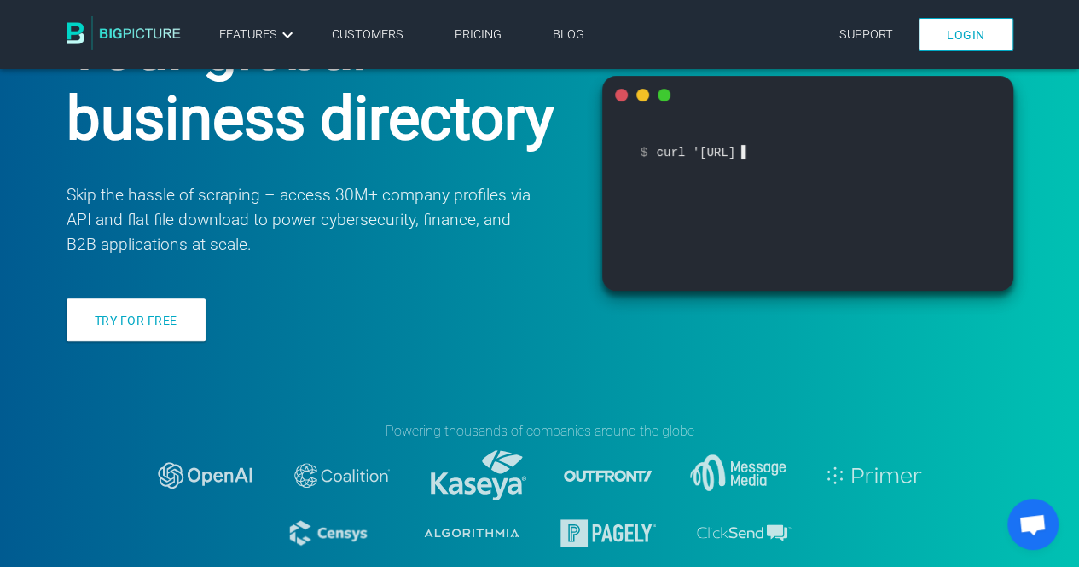
drag, startPoint x: 423, startPoint y: 339, endPoint x: 372, endPoint y: 337, distance: 51.2
click at [372, 337] on div "Try for free" at bounding box center [313, 325] width 493 height 55
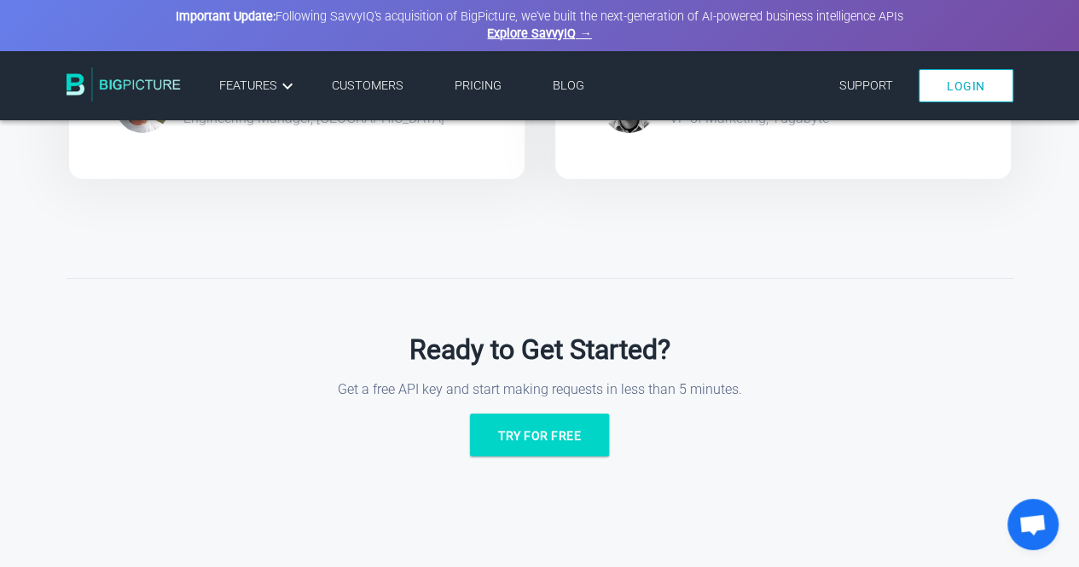
scroll to position [2923, 0]
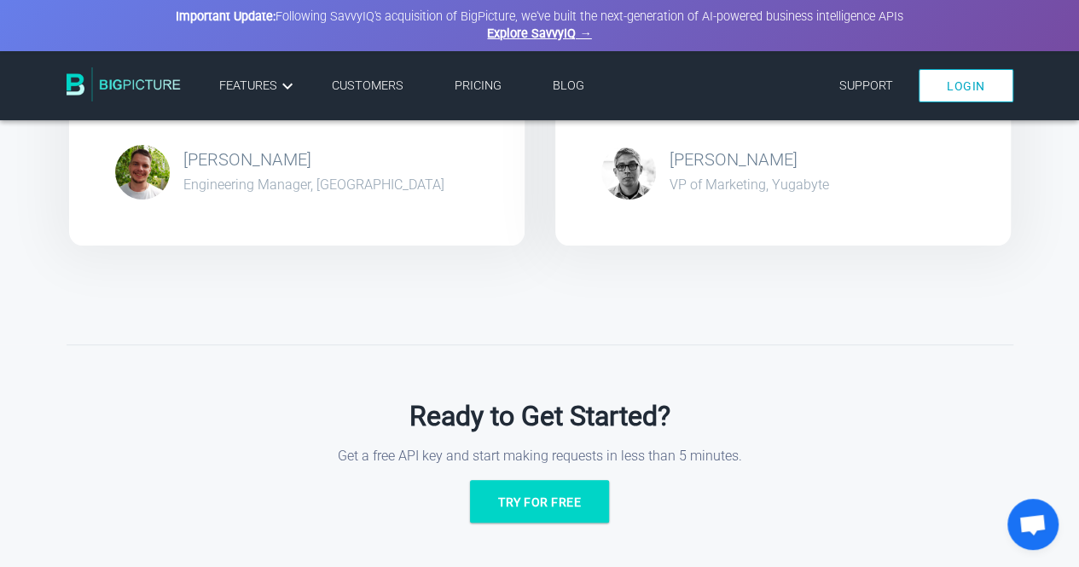
drag, startPoint x: 437, startPoint y: 391, endPoint x: 401, endPoint y: 388, distance: 36.0
click at [399, 388] on div "Ready to Get Started? Get a free API key and start making requests in less than…" at bounding box center [540, 481] width 946 height 274
drag, startPoint x: 401, startPoint y: 388, endPoint x: 391, endPoint y: 386, distance: 10.4
click at [391, 386] on div "Ready to Get Started? Get a free API key and start making requests in less than…" at bounding box center [540, 481] width 946 height 274
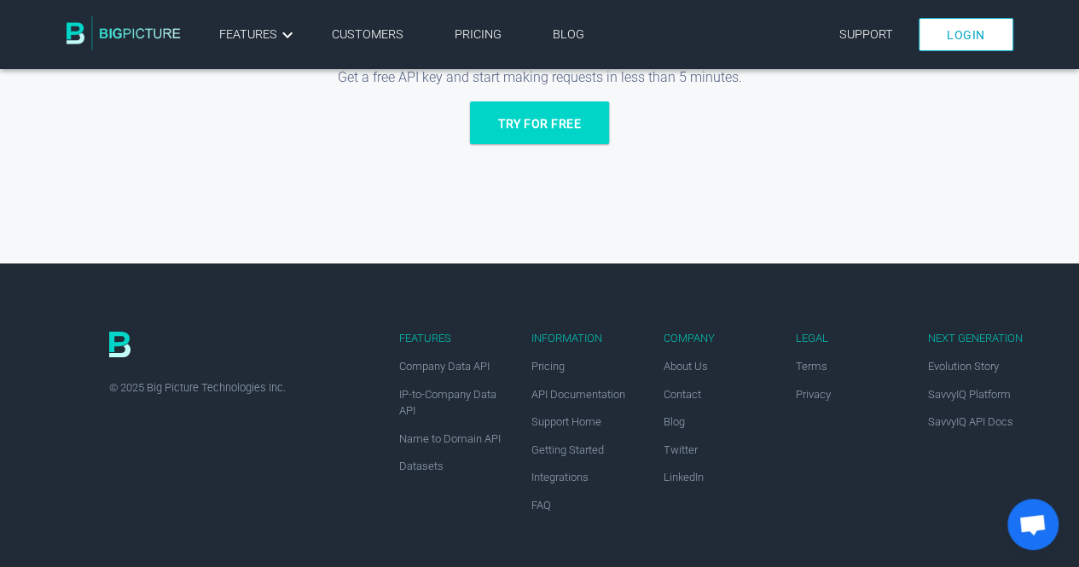
scroll to position [3278, 0]
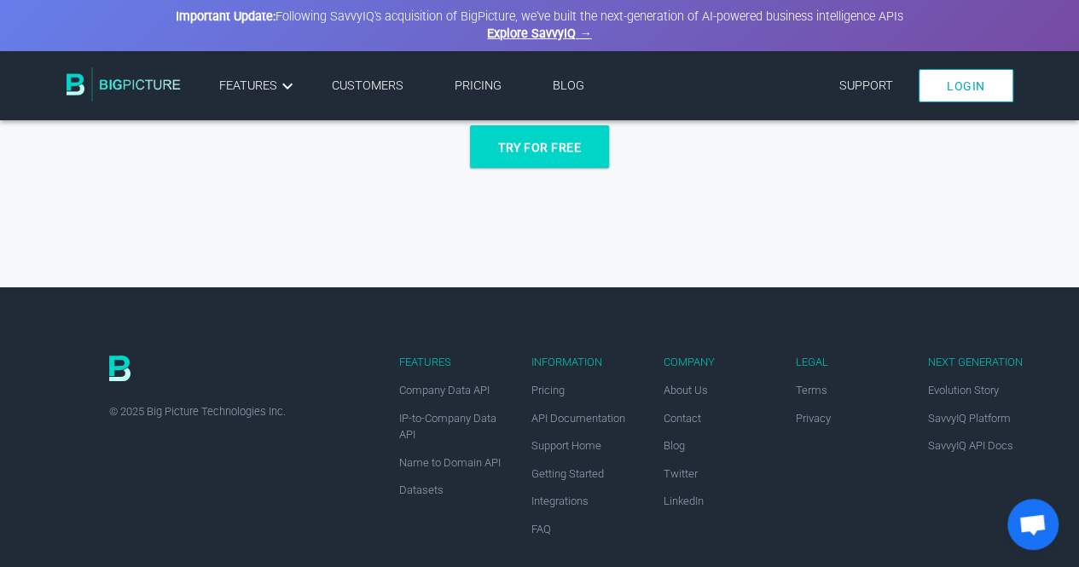
click at [381, 282] on div "Ready to Get Started? Get a free API key and start making requests in less than…" at bounding box center [539, 154] width 1079 height 328
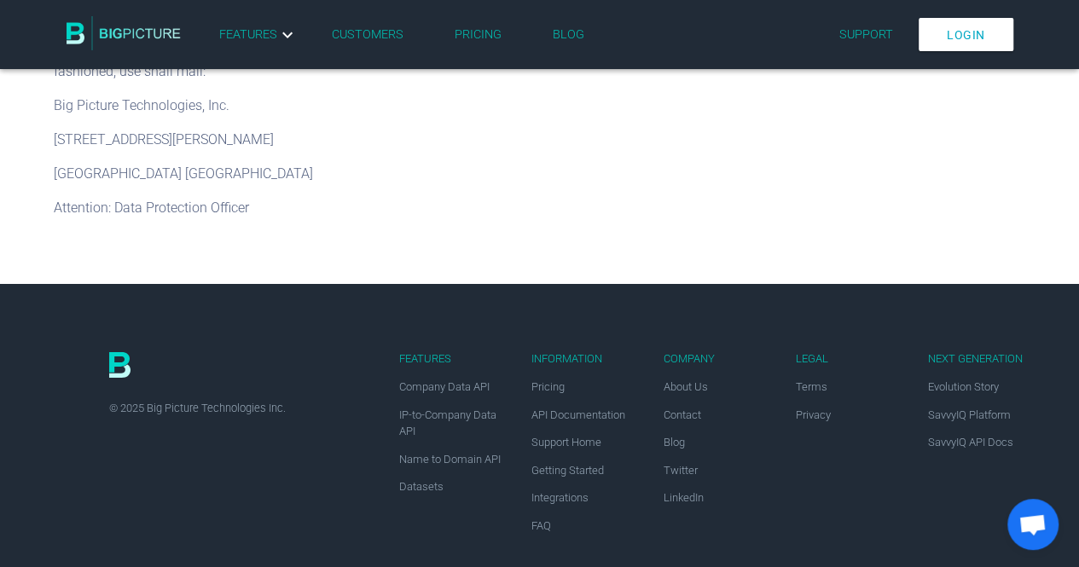
click at [674, 436] on link "Blog" at bounding box center [673, 442] width 21 height 13
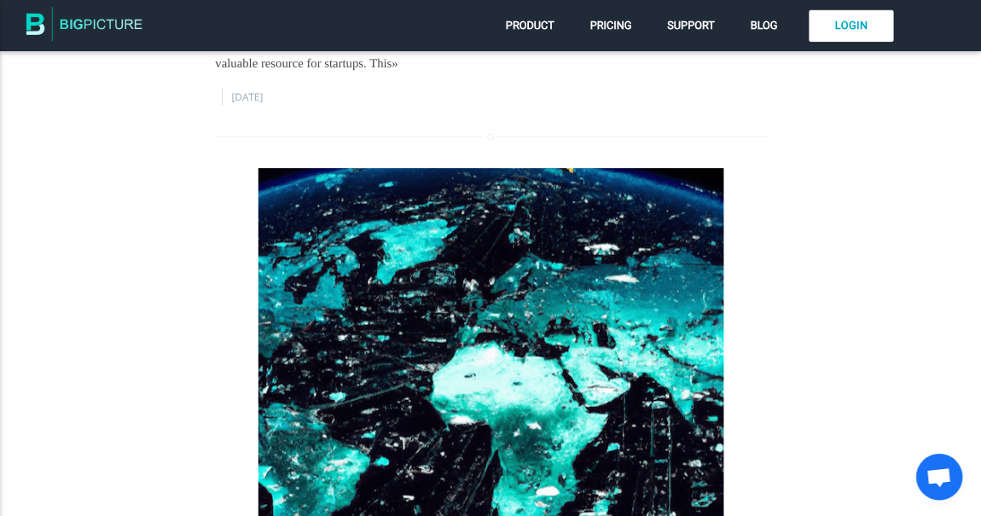
scroll to position [255, 0]
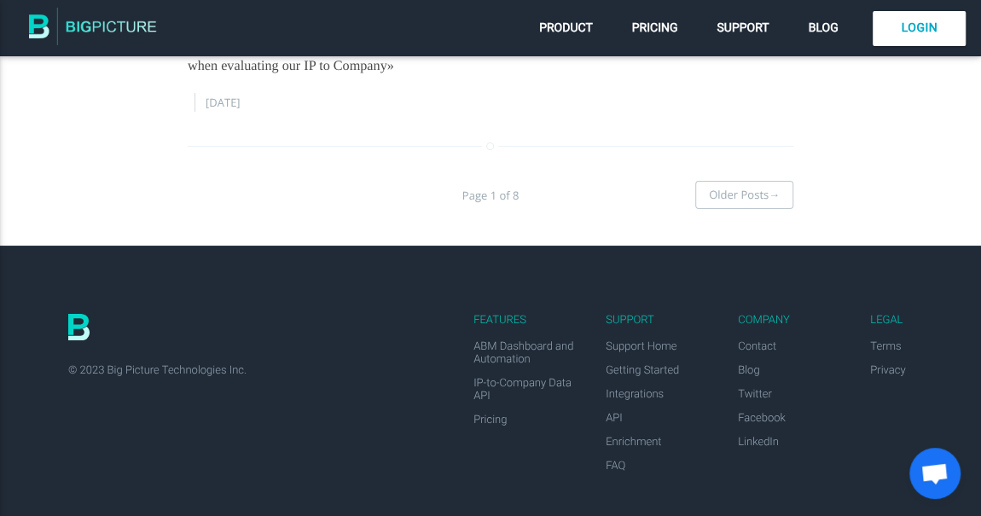
scroll to position [2967, 0]
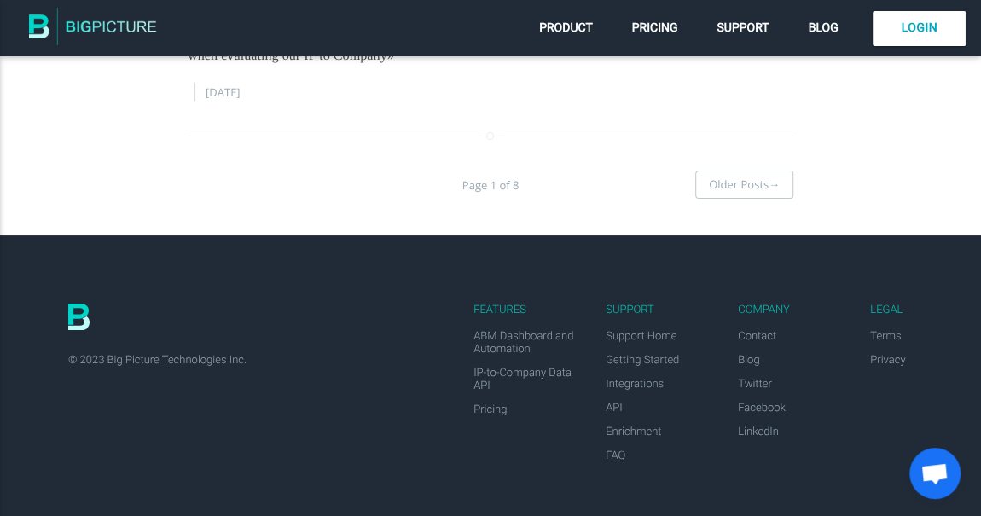
drag, startPoint x: 262, startPoint y: 446, endPoint x: 249, endPoint y: 444, distance: 12.9
click at [249, 444] on div "Features ABM Dashboard and Automation IP-to-Company Data API Pricing Support Su…" at bounding box center [490, 375] width 981 height 281
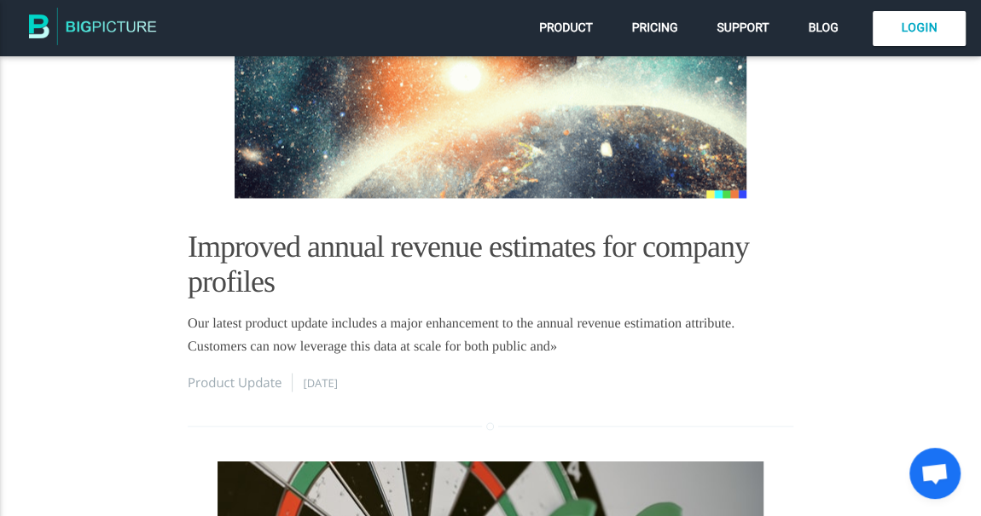
scroll to position [1262, 0]
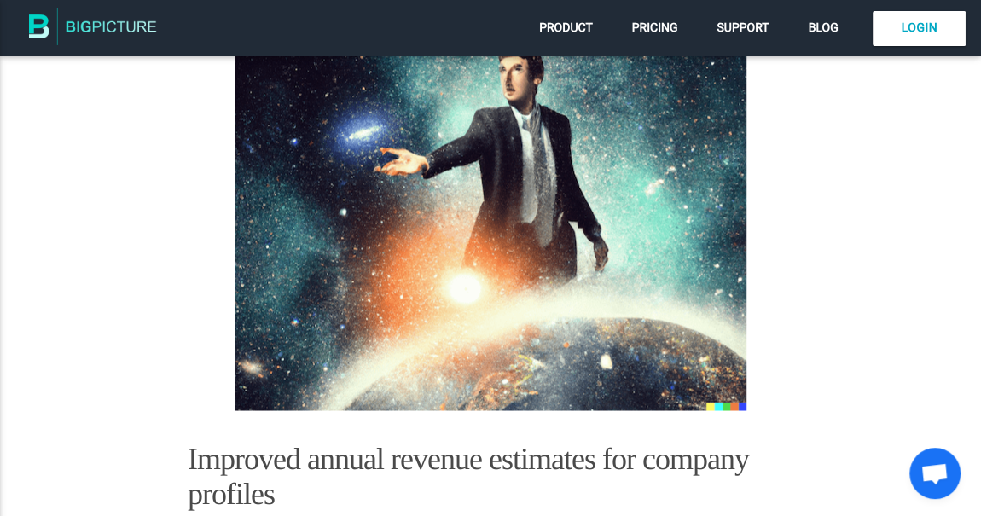
click at [130, 24] on img at bounding box center [93, 28] width 128 height 43
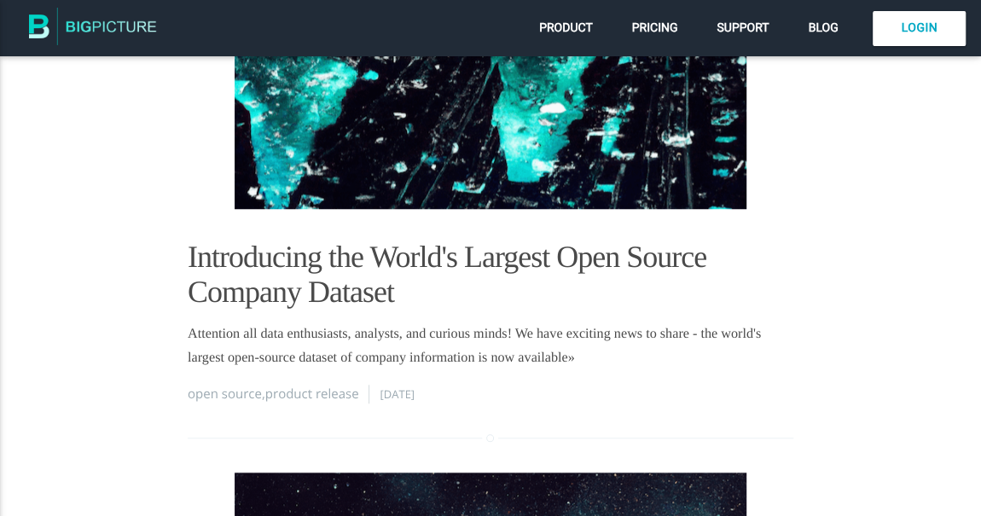
drag, startPoint x: 335, startPoint y: 312, endPoint x: 315, endPoint y: 310, distance: 19.7
drag, startPoint x: 315, startPoint y: 310, endPoint x: 325, endPoint y: 321, distance: 14.5
click at [315, 310] on article "Introducing the World's Largest Open Source Company Dataset Attention all data …" at bounding box center [490, 96] width 605 height 686
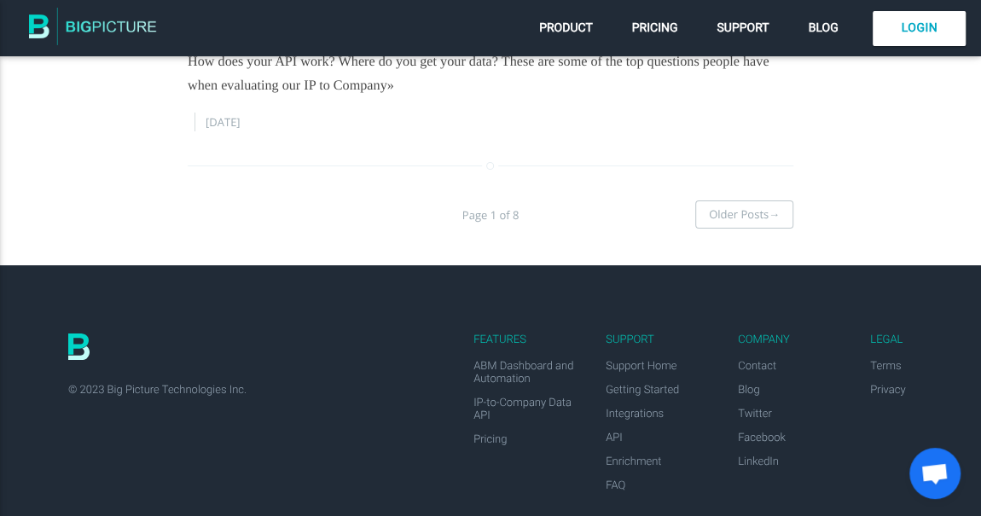
scroll to position [2967, 0]
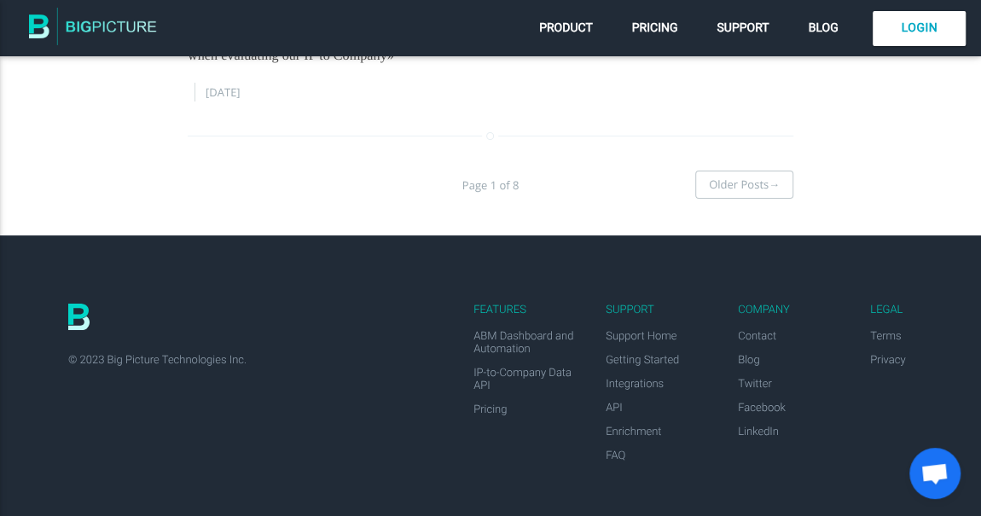
click at [362, 357] on div "© 2023 Big Picture Technologies Inc." at bounding box center [524, 360] width 912 height 13
drag, startPoint x: 406, startPoint y: 417, endPoint x: 396, endPoint y: 418, distance: 9.4
click at [396, 418] on div "Features ABM Dashboard and Automation IP-to-Company Data API Pricing Support Su…" at bounding box center [490, 375] width 981 height 281
drag, startPoint x: 310, startPoint y: 391, endPoint x: 287, endPoint y: 391, distance: 23.0
click at [287, 391] on div "Features ABM Dashboard and Automation IP-to-Company Data API Pricing Support Su…" at bounding box center [490, 375] width 981 height 281
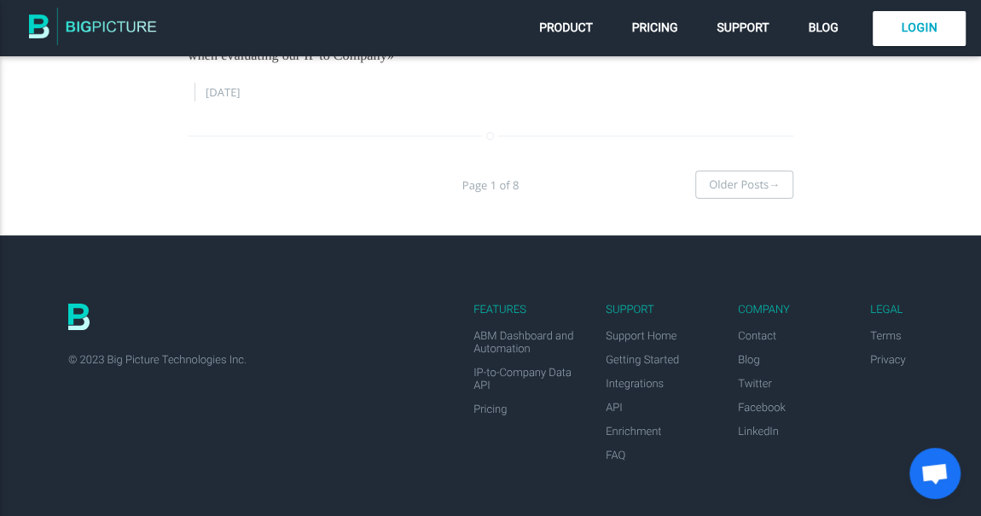
drag, startPoint x: 334, startPoint y: 420, endPoint x: 321, endPoint y: 421, distance: 13.7
click at [321, 421] on div "Features ABM Dashboard and Automation IP-to-Company Data API Pricing Support Su…" at bounding box center [490, 375] width 981 height 281
click at [321, 424] on div "Features ABM Dashboard and Automation IP-to-Company Data API Pricing Support Su…" at bounding box center [490, 375] width 981 height 281
click at [313, 427] on div "Features ABM Dashboard and Automation IP-to-Company Data API Pricing Support Su…" at bounding box center [490, 375] width 981 height 281
click at [307, 433] on div "Features ABM Dashboard and Automation IP-to-Company Data API Pricing Support Su…" at bounding box center [490, 375] width 981 height 281
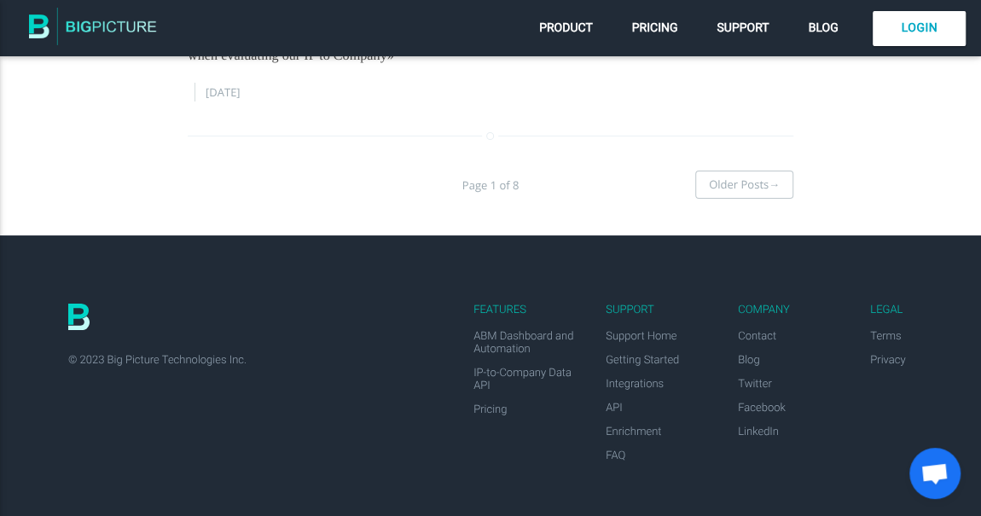
click at [308, 434] on div "Features ABM Dashboard and Automation IP-to-Company Data API Pricing Support Su…" at bounding box center [490, 375] width 981 height 281
drag, startPoint x: 327, startPoint y: 437, endPoint x: 316, endPoint y: 436, distance: 11.1
click at [317, 436] on div "Features ABM Dashboard and Automation IP-to-Company Data API Pricing Support Su…" at bounding box center [490, 375] width 981 height 281
click at [315, 436] on div "Features ABM Dashboard and Automation IP-to-Company Data API Pricing Support Su…" at bounding box center [490, 375] width 981 height 281
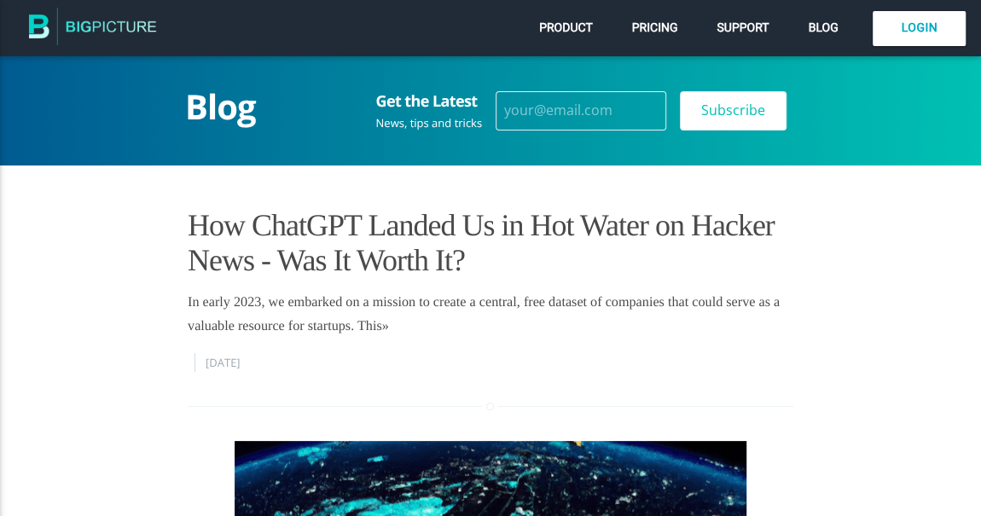
drag, startPoint x: 0, startPoint y: 0, endPoint x: 89, endPoint y: 240, distance: 256.3
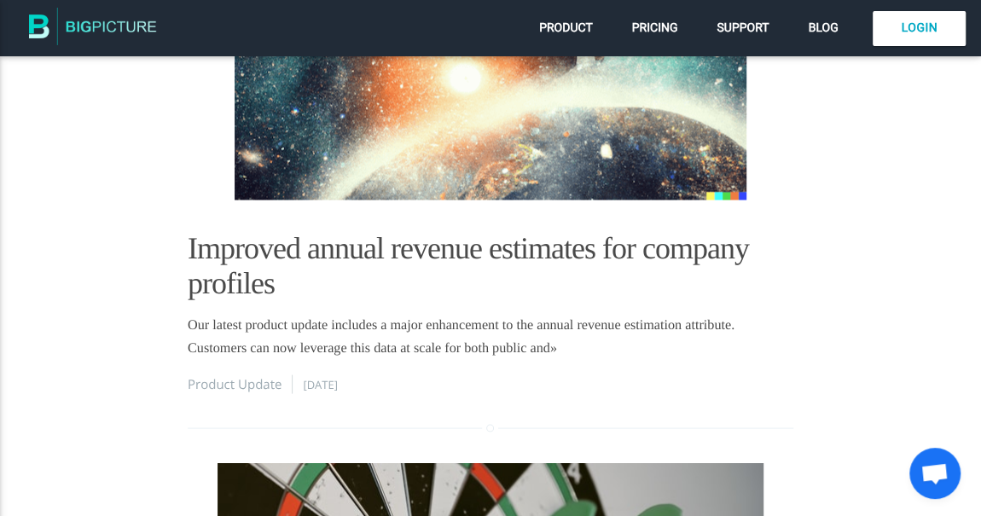
click at [101, 240] on main "Page 1 of 8 Older Posts → How ChatGPT Landed Us in Hot Water on Hacker News - W…" at bounding box center [490, 215] width 981 height 2959
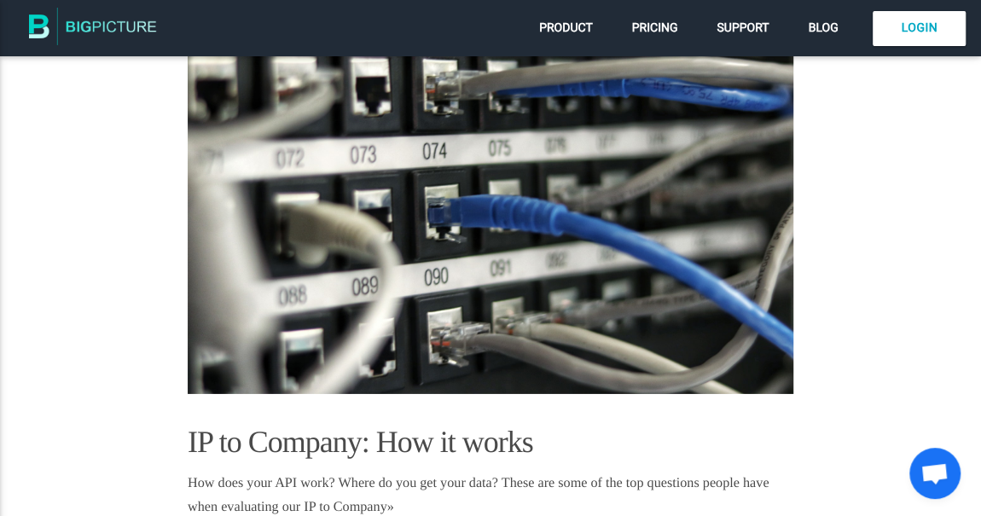
scroll to position [2557, 0]
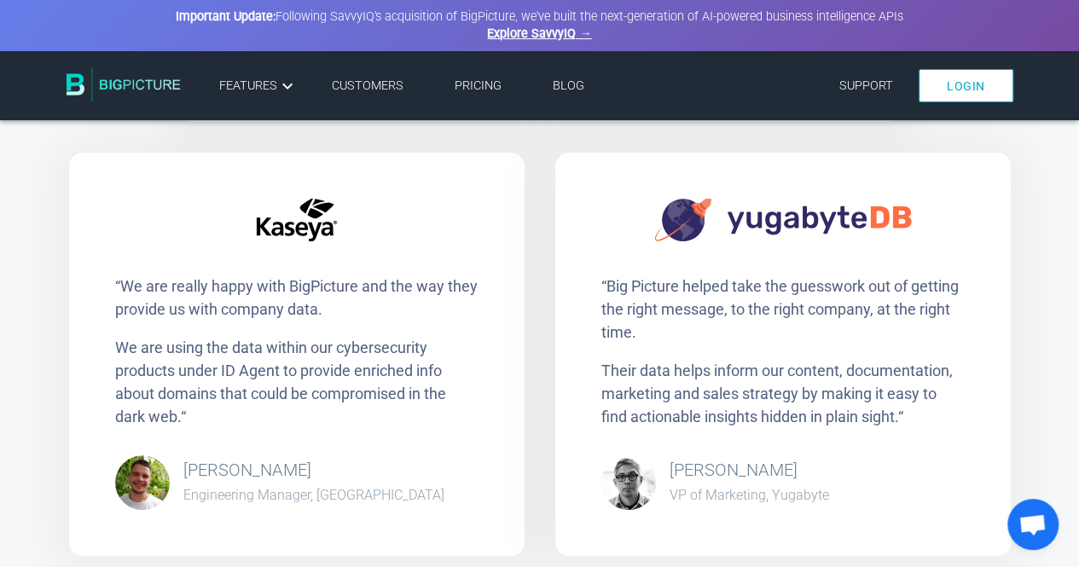
scroll to position [3298, 0]
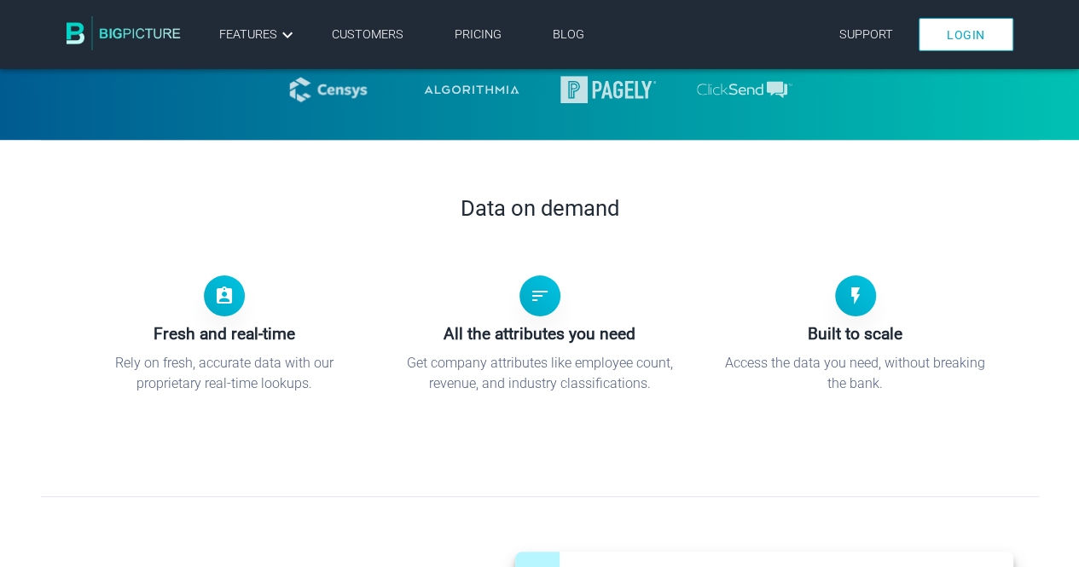
scroll to position [682, 0]
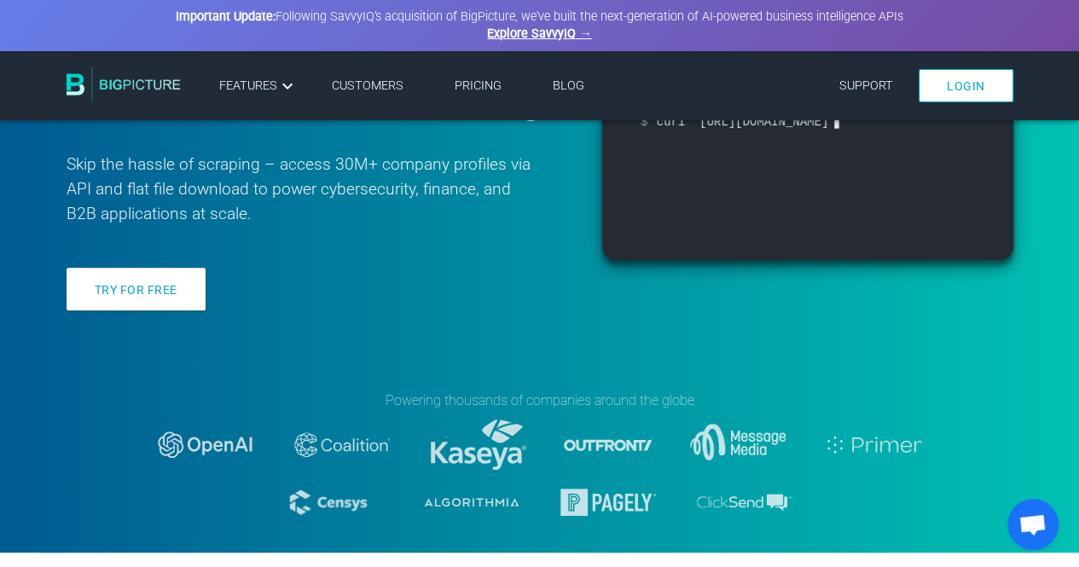
scroll to position [256, 0]
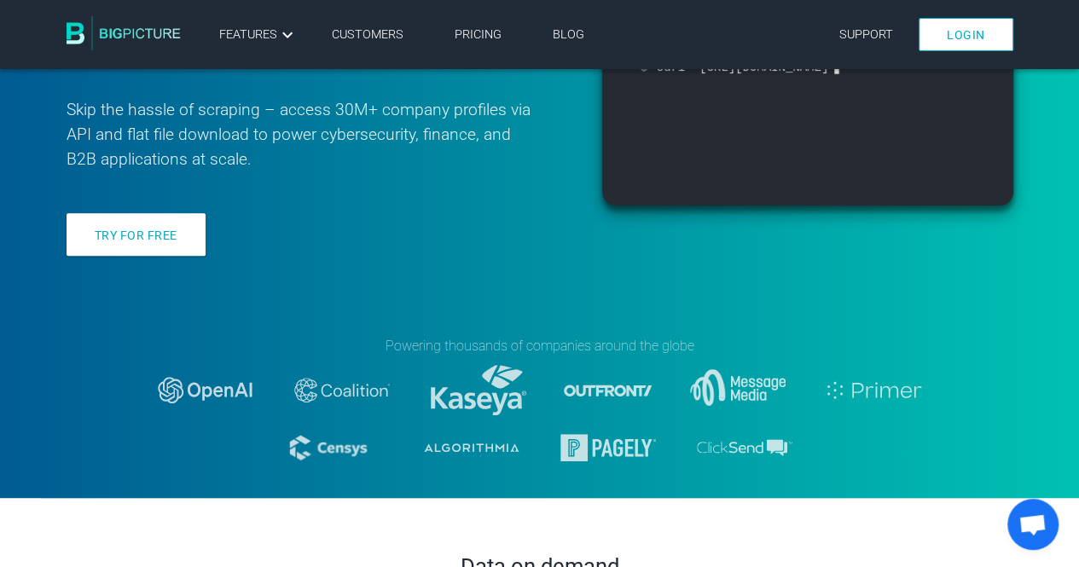
drag, startPoint x: 430, startPoint y: 298, endPoint x: 406, endPoint y: 295, distance: 24.1
click at [406, 295] on div "Your global business directory Skip the hassle of scraping – access 30M+ compan…" at bounding box center [540, 98] width 998 height 476
click at [392, 298] on div "Your global business directory Skip the hassle of scraping – access 30M+ compan…" at bounding box center [540, 98] width 998 height 476
drag, startPoint x: 392, startPoint y: 298, endPoint x: 373, endPoint y: 291, distance: 20.0
click at [373, 291] on div "Your global business directory Skip the hassle of scraping – access 30M+ compan…" at bounding box center [540, 98] width 998 height 476
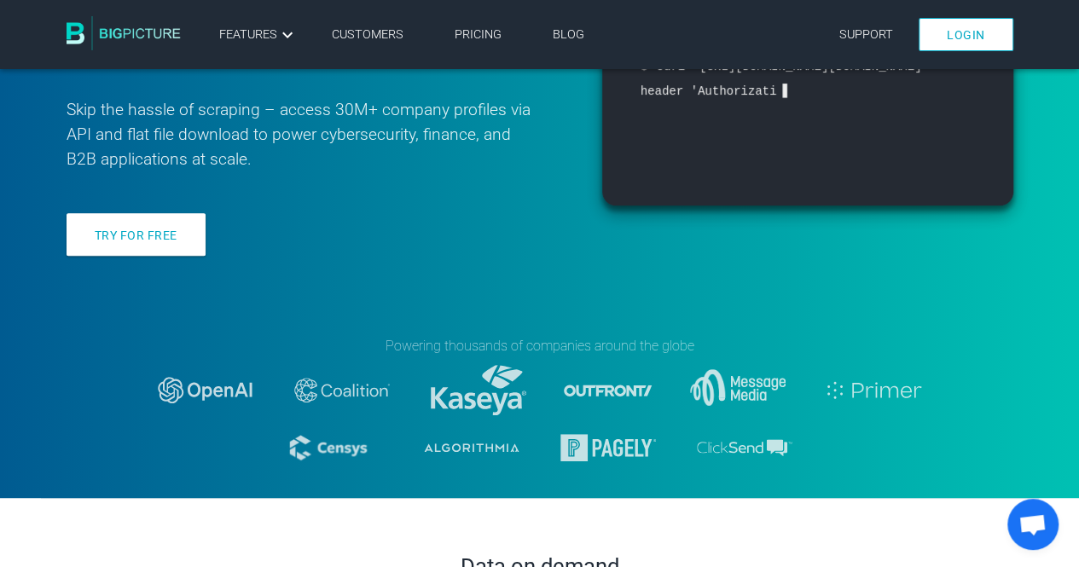
drag, startPoint x: 443, startPoint y: 238, endPoint x: 430, endPoint y: 242, distance: 13.5
drag, startPoint x: 430, startPoint y: 242, endPoint x: 413, endPoint y: 240, distance: 17.1
click at [413, 240] on div "Try for free" at bounding box center [313, 240] width 493 height 55
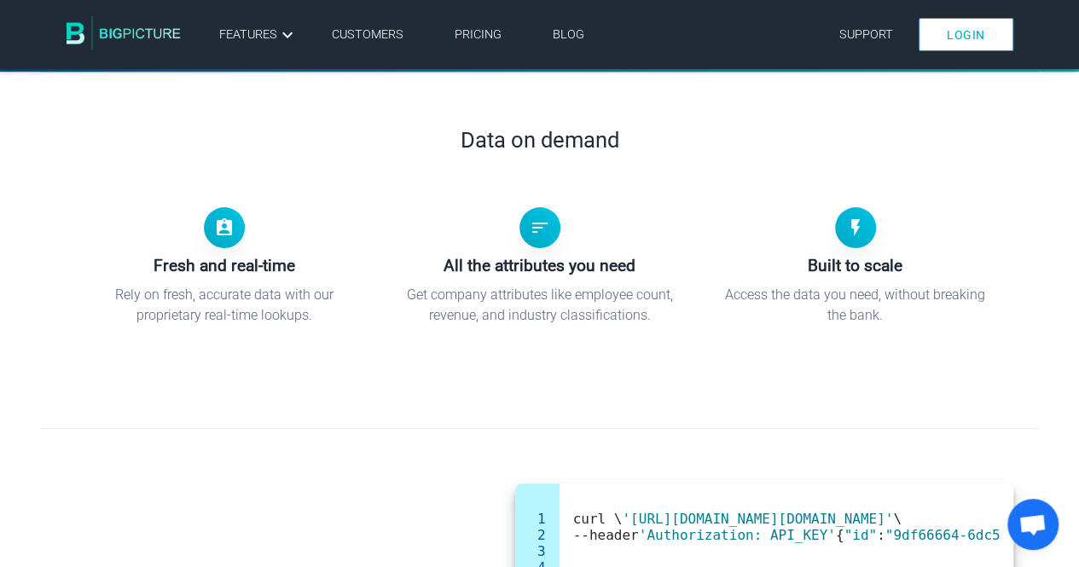
drag, startPoint x: 358, startPoint y: 411, endPoint x: 327, endPoint y: 412, distance: 30.7
drag, startPoint x: 327, startPoint y: 412, endPoint x: 402, endPoint y: 298, distance: 136.7
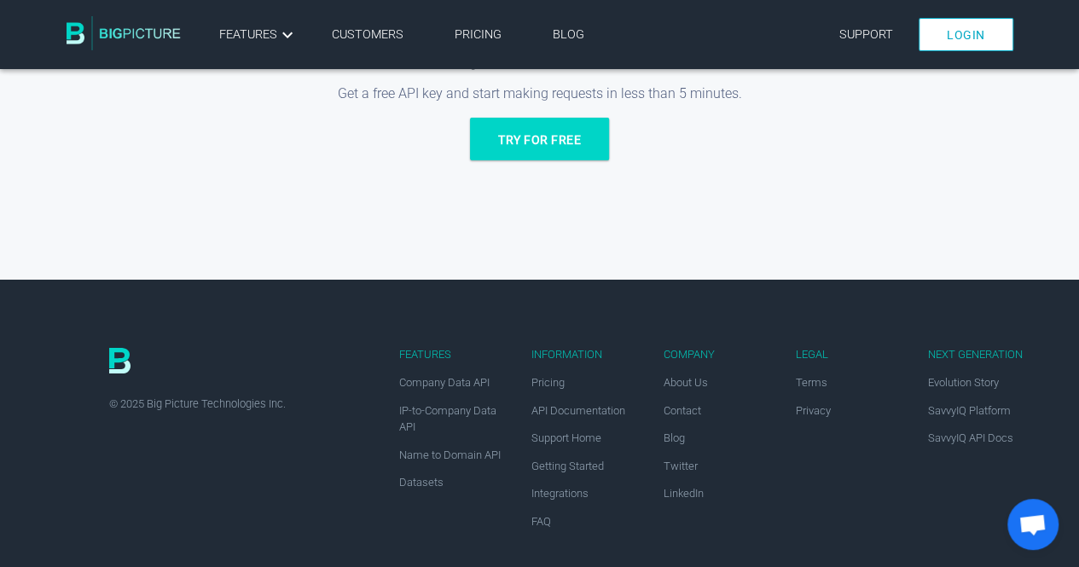
scroll to position [3264, 0]
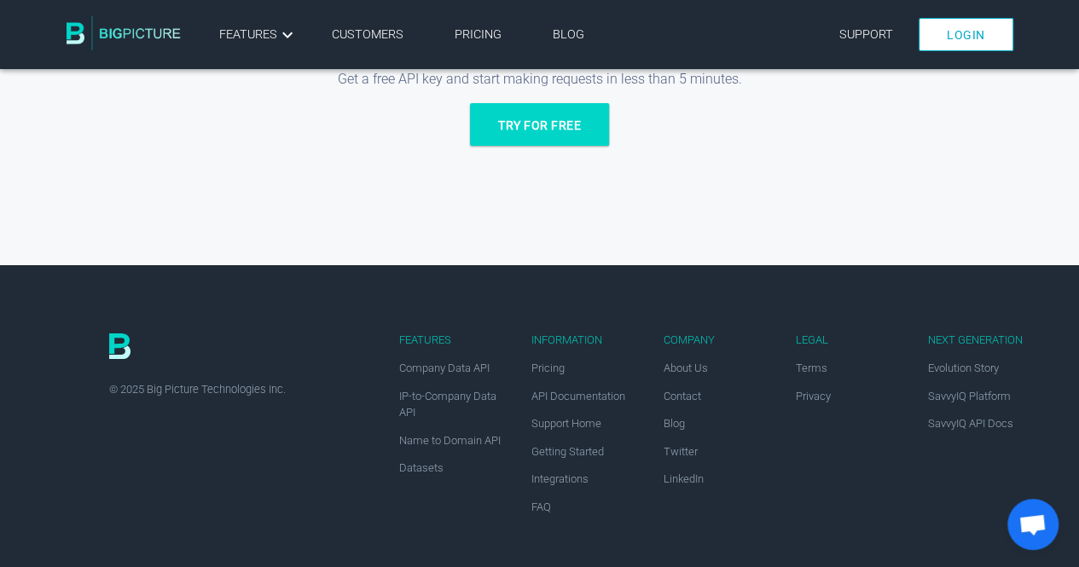
drag, startPoint x: 298, startPoint y: 302, endPoint x: 239, endPoint y: 301, distance: 59.7
drag, startPoint x: 239, startPoint y: 301, endPoint x: 269, endPoint y: 290, distance: 31.8
click at [246, 301] on div "Features Company Data API IP-to-Company Data API Name to Domain API Datasets In…" at bounding box center [540, 417] width 998 height 304
drag, startPoint x: 269, startPoint y: 290, endPoint x: 249, endPoint y: 291, distance: 19.6
click at [248, 291] on div "Features Company Data API IP-to-Company Data API Name to Domain API Datasets In…" at bounding box center [540, 417] width 998 height 304
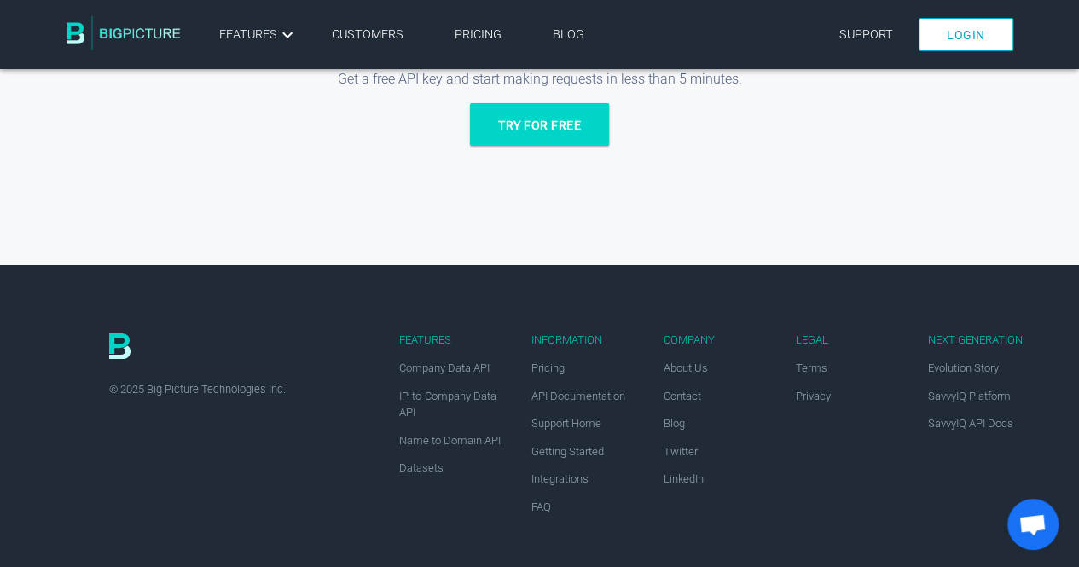
click at [298, 244] on div "Ready to Get Started? Get a free API key and start making requests in less than…" at bounding box center [539, 132] width 1079 height 328
click at [682, 373] on span "About Us" at bounding box center [685, 368] width 44 height 13
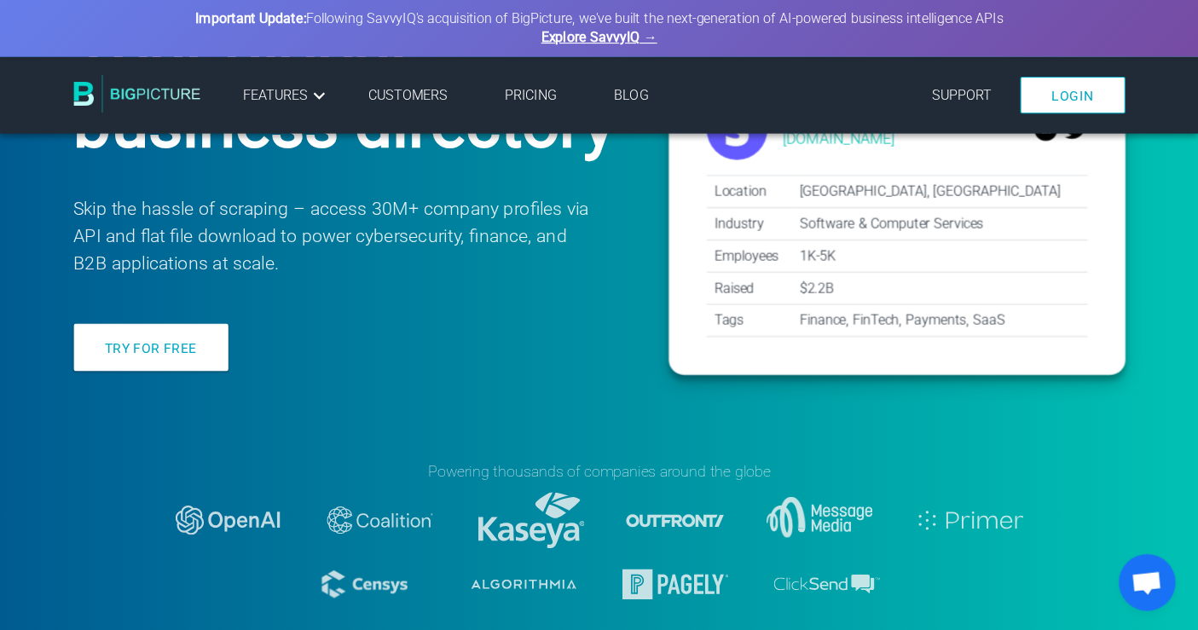
scroll to position [0, 0]
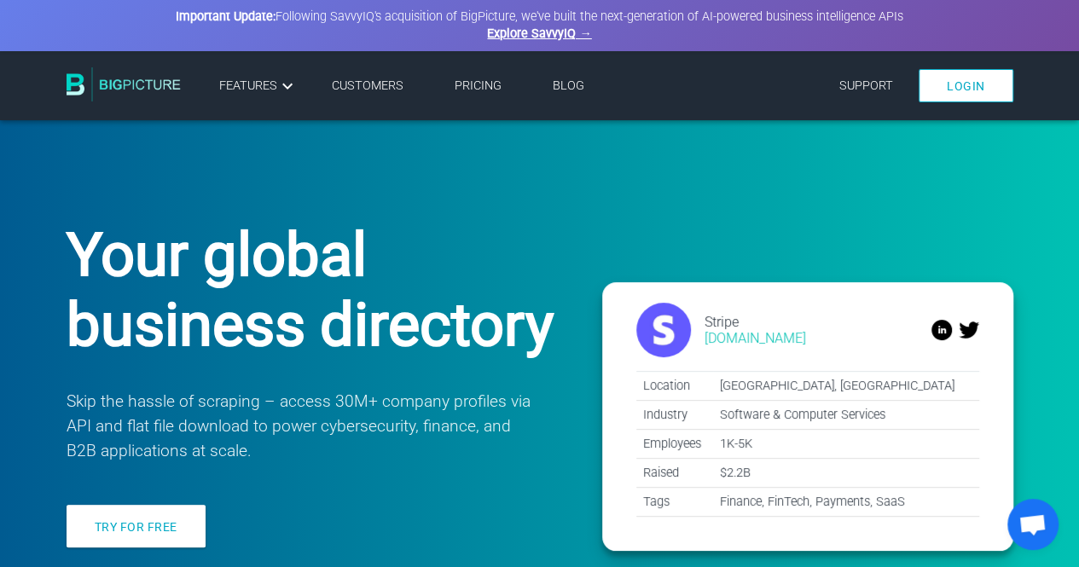
drag, startPoint x: 442, startPoint y: 247, endPoint x: 395, endPoint y: 251, distance: 47.0
click at [395, 251] on h1 "Your global business directory" at bounding box center [313, 290] width 493 height 140
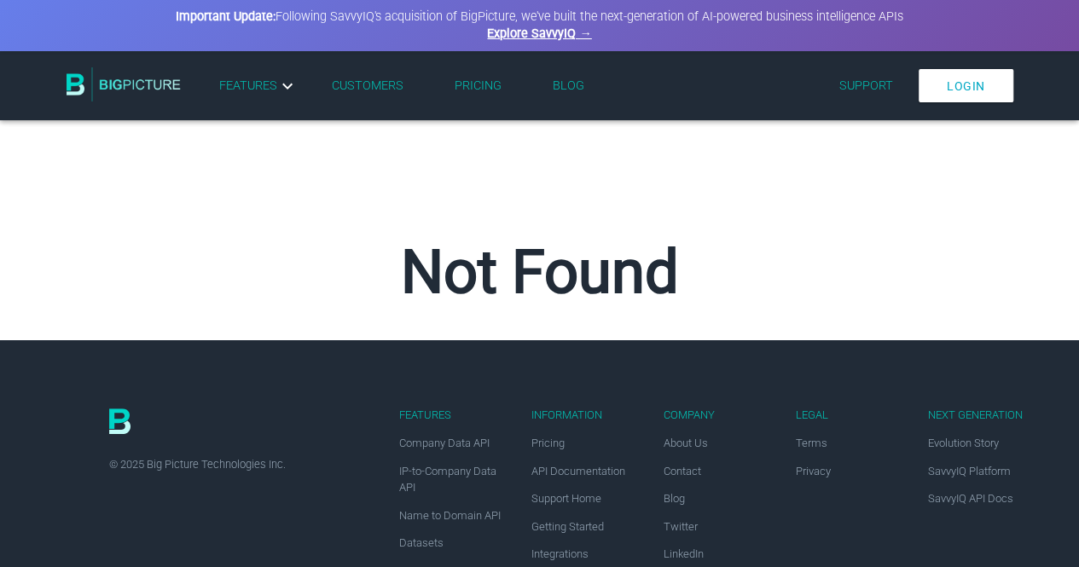
drag, startPoint x: 425, startPoint y: 252, endPoint x: 380, endPoint y: 255, distance: 44.4
drag, startPoint x: 380, startPoint y: 255, endPoint x: 495, endPoint y: 157, distance: 150.6
click at [372, 256] on h1 "Not Found" at bounding box center [540, 272] width 972 height 70
click at [162, 93] on img at bounding box center [124, 84] width 114 height 34
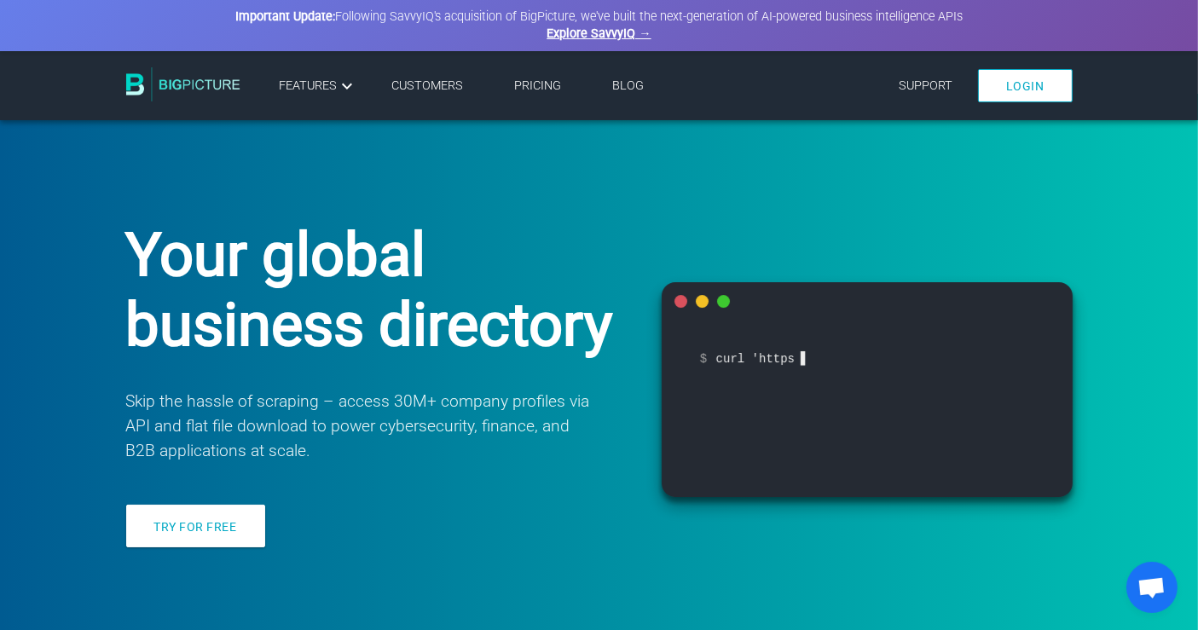
click at [476, 321] on h1 "Your global business directory" at bounding box center [372, 290] width 493 height 140
drag, startPoint x: 486, startPoint y: 323, endPoint x: 458, endPoint y: 321, distance: 28.2
click at [458, 321] on h1 "Your global business directory" at bounding box center [372, 290] width 493 height 140
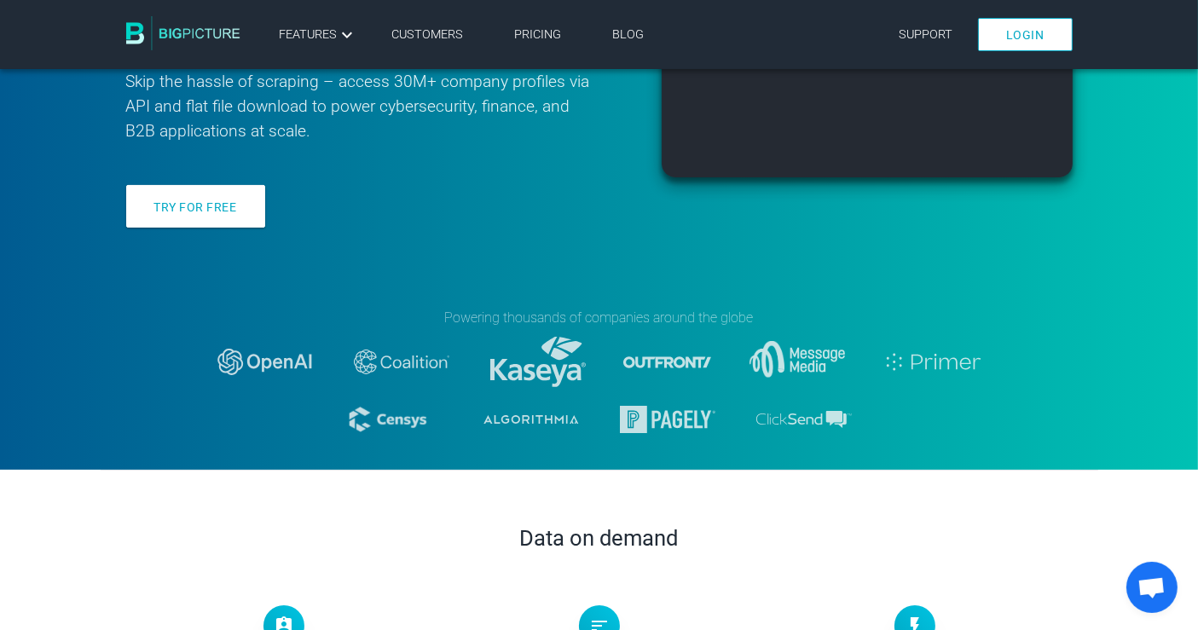
click at [475, 283] on div "Your global business directory Skip the hassle of scraping – access 30M+ compan…" at bounding box center [600, 70] width 998 height 476
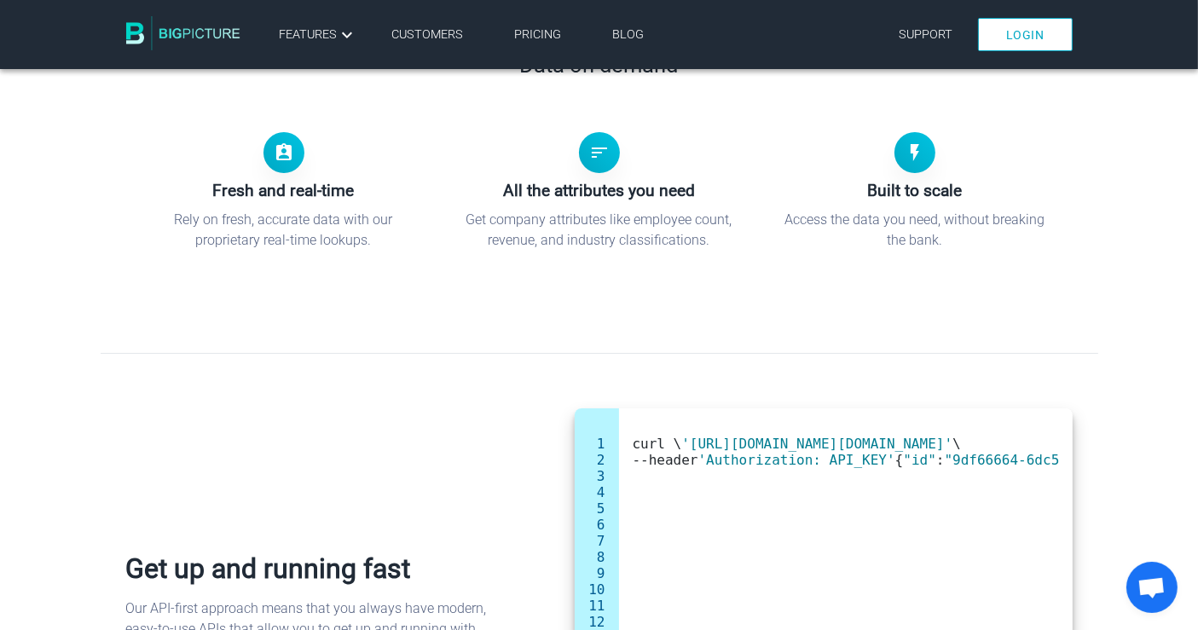
scroll to position [947, 0]
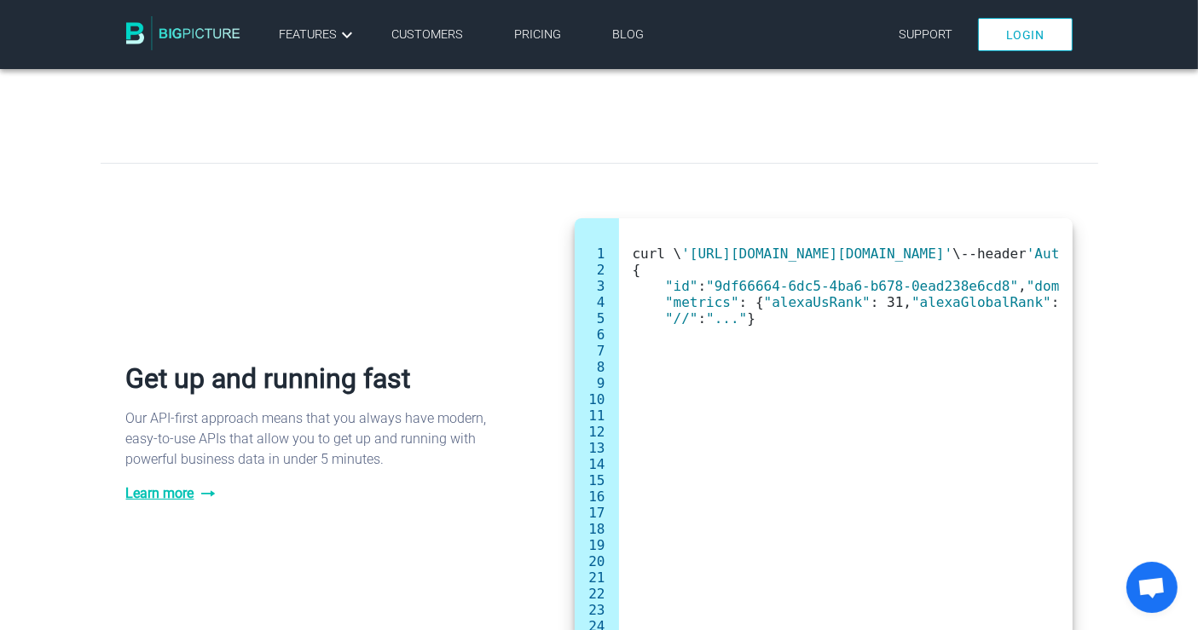
click at [512, 283] on div "1 2 3 4 5 6 7 8 9 10 11 12 13 14 15 16 17 18 19 20 21 22 23 24 curl \ '[URL][DO…" at bounding box center [600, 412] width 998 height 499
drag, startPoint x: 496, startPoint y: 286, endPoint x: 468, endPoint y: 286, distance: 28.2
click at [468, 286] on div "1 2 3 4 5 6 7 8 9 10 11 12 13 14 15 16 17 18 19 20 21 22 23 24 curl \ 'https://…" at bounding box center [600, 412] width 998 height 499
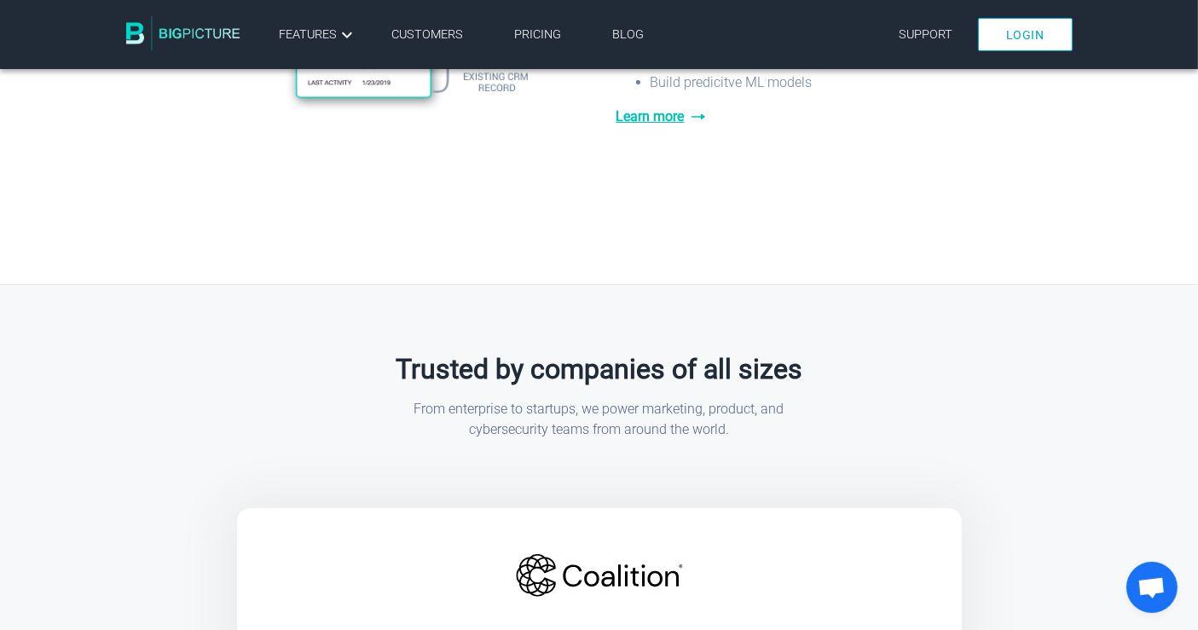
drag, startPoint x: 317, startPoint y: 339, endPoint x: 305, endPoint y: 339, distance: 12.0
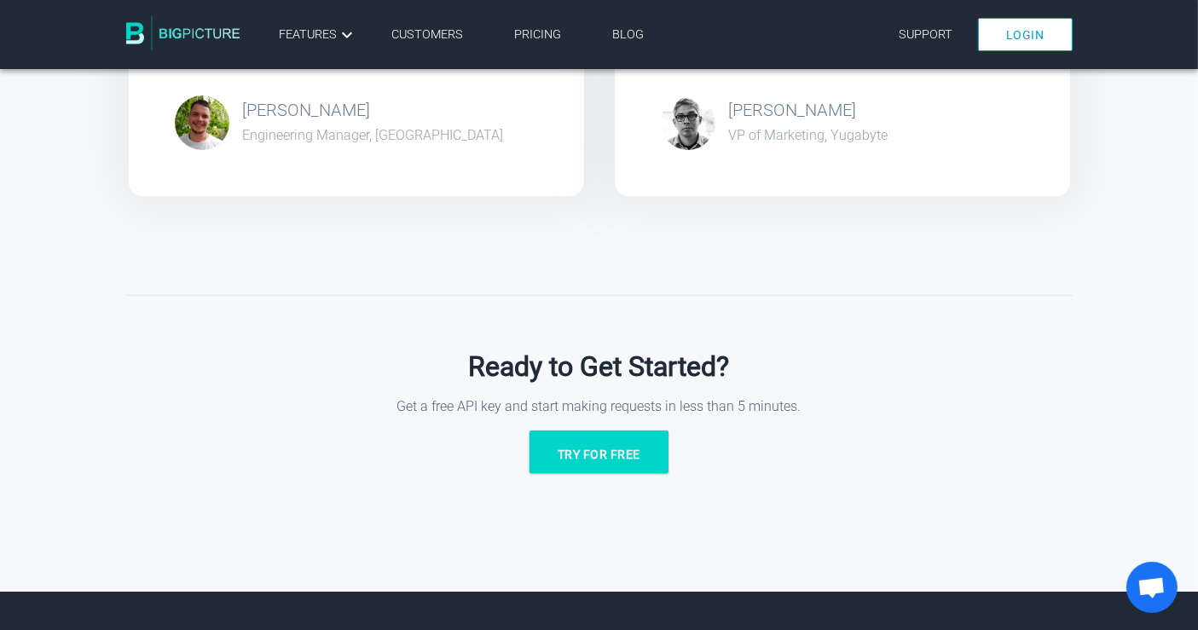
click at [462, 298] on div "Ready to Get Started? Get a free API key and start making requests in less than…" at bounding box center [599, 432] width 946 height 274
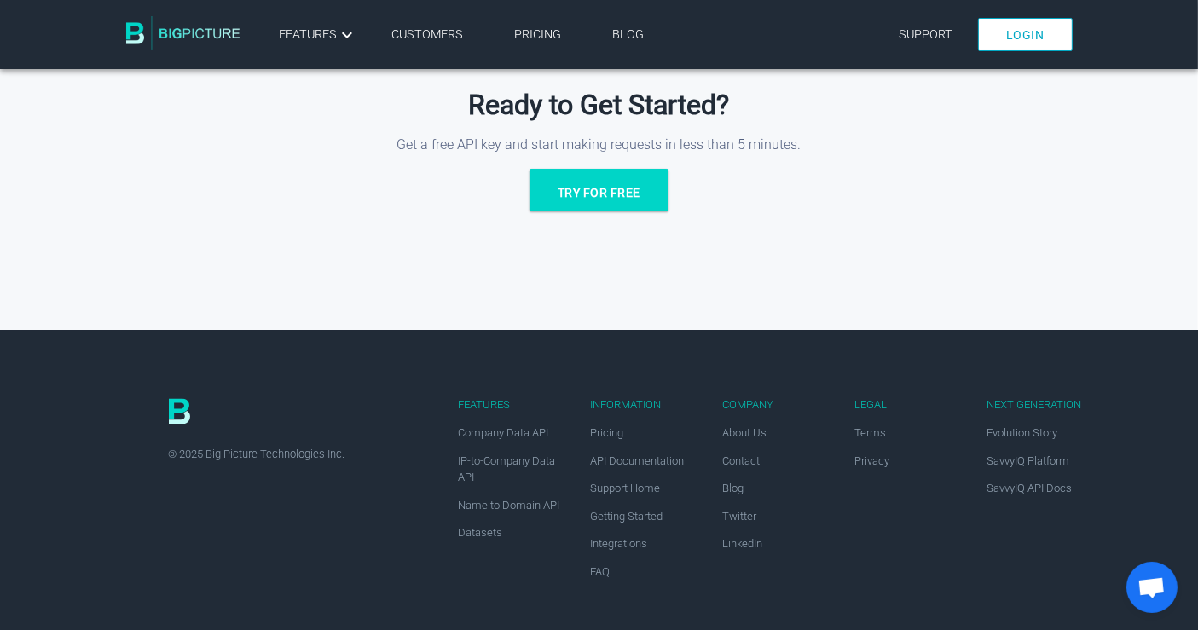
drag, startPoint x: 415, startPoint y: 280, endPoint x: 413, endPoint y: 322, distance: 42.7
click at [385, 296] on div "Ready to Get Started? Get a free API key and start making requests in less than…" at bounding box center [599, 170] width 946 height 274
drag, startPoint x: 900, startPoint y: 286, endPoint x: 864, endPoint y: 300, distance: 39.4
click at [865, 297] on div "Ready to Get Started? Get a free API key and start making requests in less than…" at bounding box center [599, 170] width 946 height 274
drag, startPoint x: 864, startPoint y: 300, endPoint x: 816, endPoint y: 304, distance: 47.9
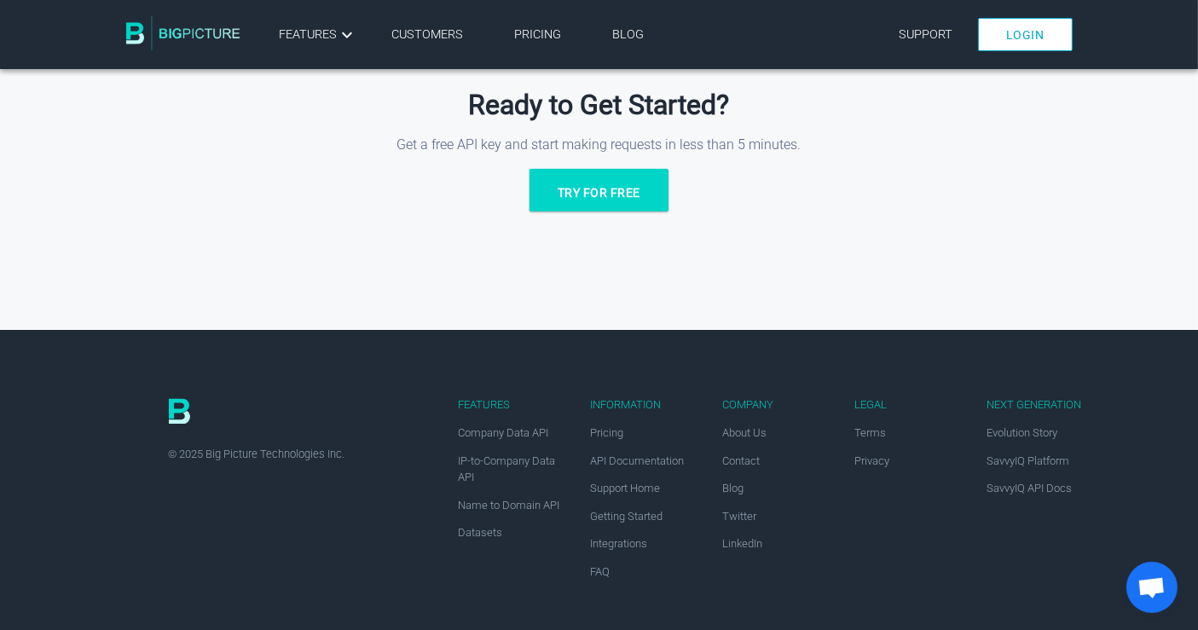
click at [816, 304] on div "Ready to Get Started? Get a free API key and start making requests in less than…" at bounding box center [599, 197] width 1198 height 328
drag, startPoint x: 804, startPoint y: 305, endPoint x: 744, endPoint y: 474, distance: 179.4
click at [801, 305] on div "Ready to Get Started? Get a free API key and start making requests in less than…" at bounding box center [599, 197] width 1198 height 328
click at [735, 427] on span "About Us" at bounding box center [745, 433] width 44 height 13
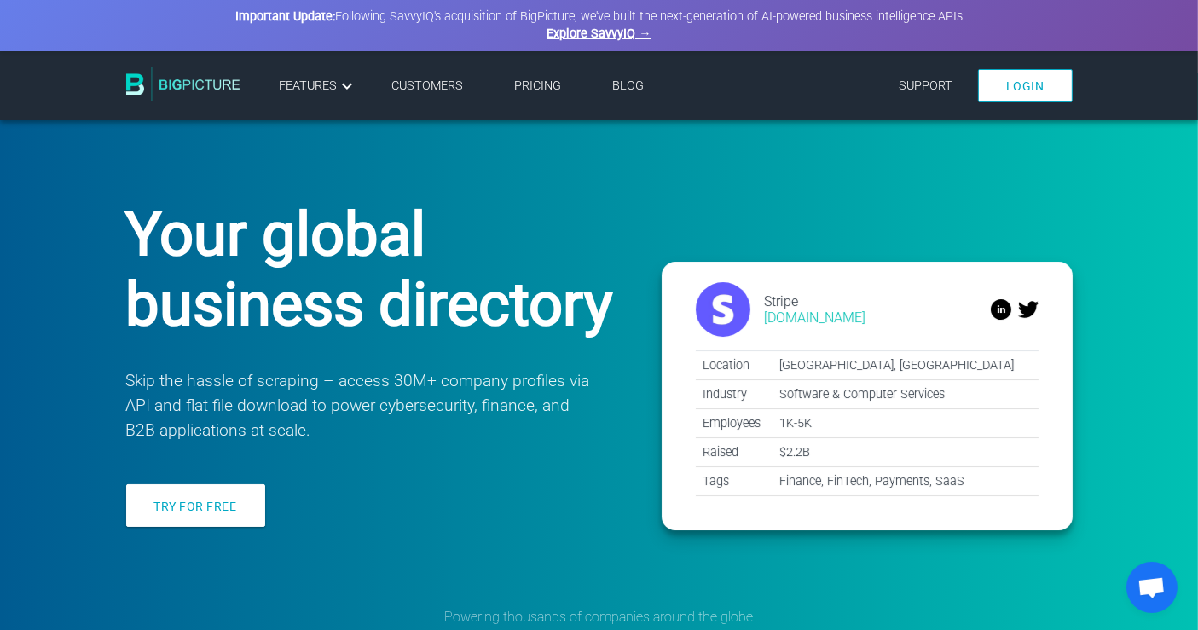
scroll to position [0, 0]
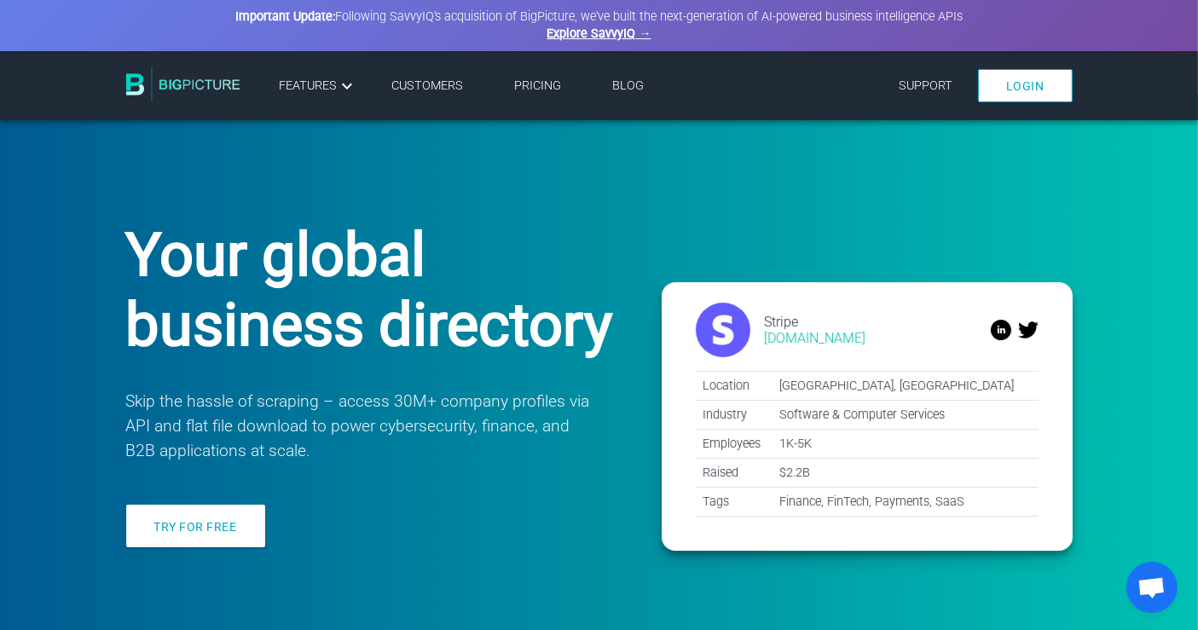
drag, startPoint x: 482, startPoint y: 266, endPoint x: 438, endPoint y: 266, distance: 43.5
click at [438, 266] on h1 "Your global business directory" at bounding box center [372, 290] width 493 height 140
drag, startPoint x: 471, startPoint y: 266, endPoint x: 458, endPoint y: 267, distance: 12.8
click at [458, 267] on h1 "Your global business directory" at bounding box center [372, 290] width 493 height 140
